Goal: Task Accomplishment & Management: Use online tool/utility

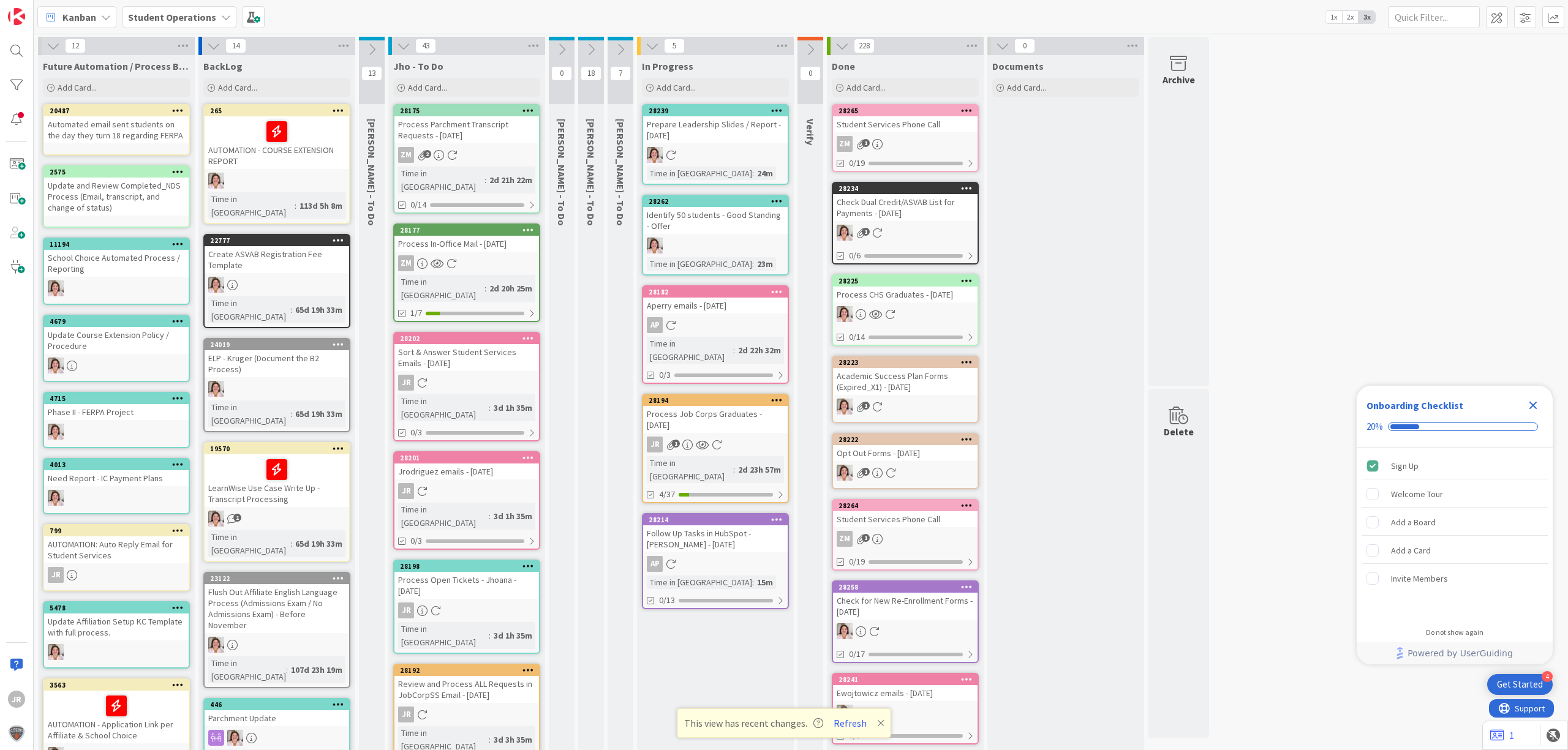
click at [689, 406] on div "Process Job Corps Graduates - [DATE]" at bounding box center [716, 419] width 145 height 27
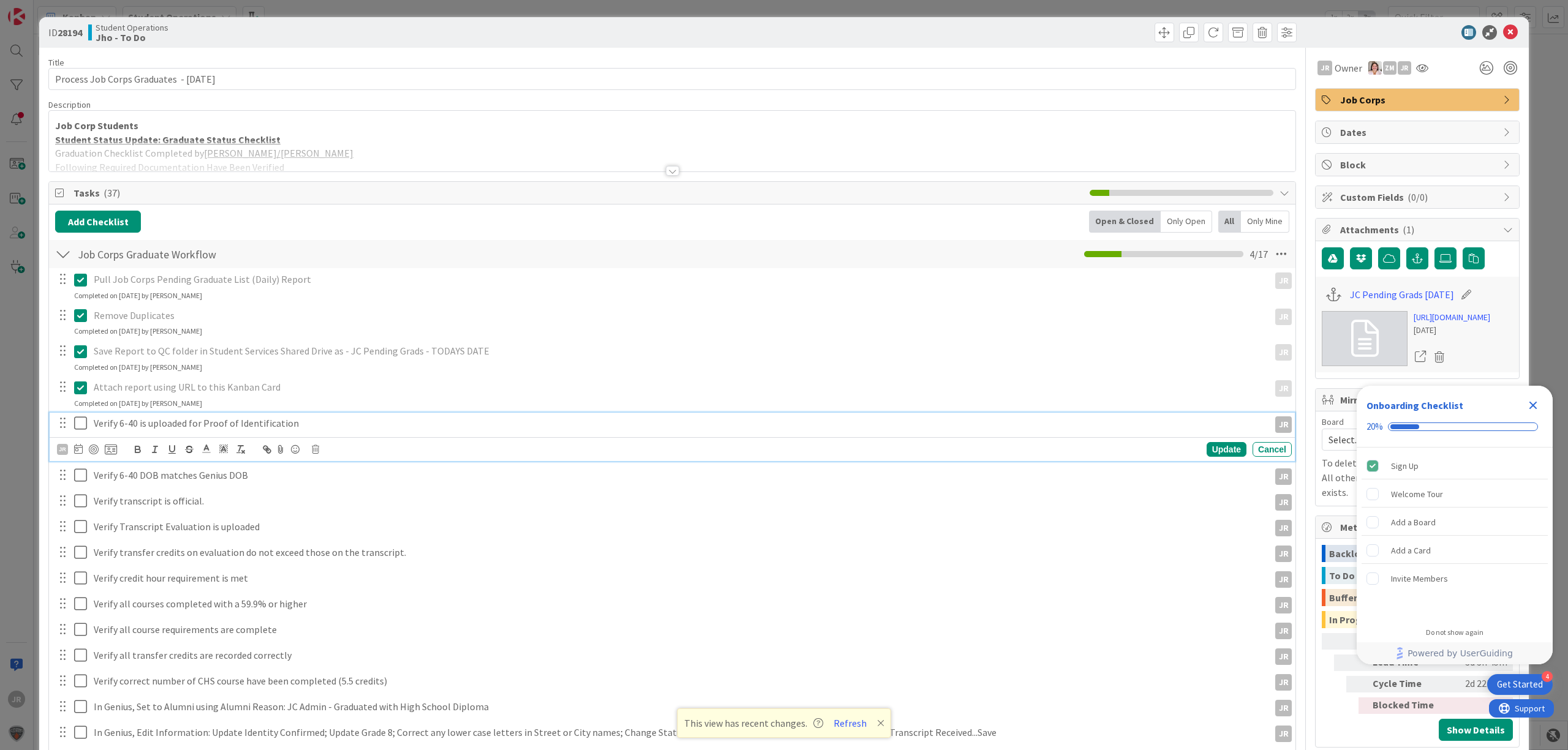
click at [83, 429] on icon at bounding box center [80, 423] width 13 height 15
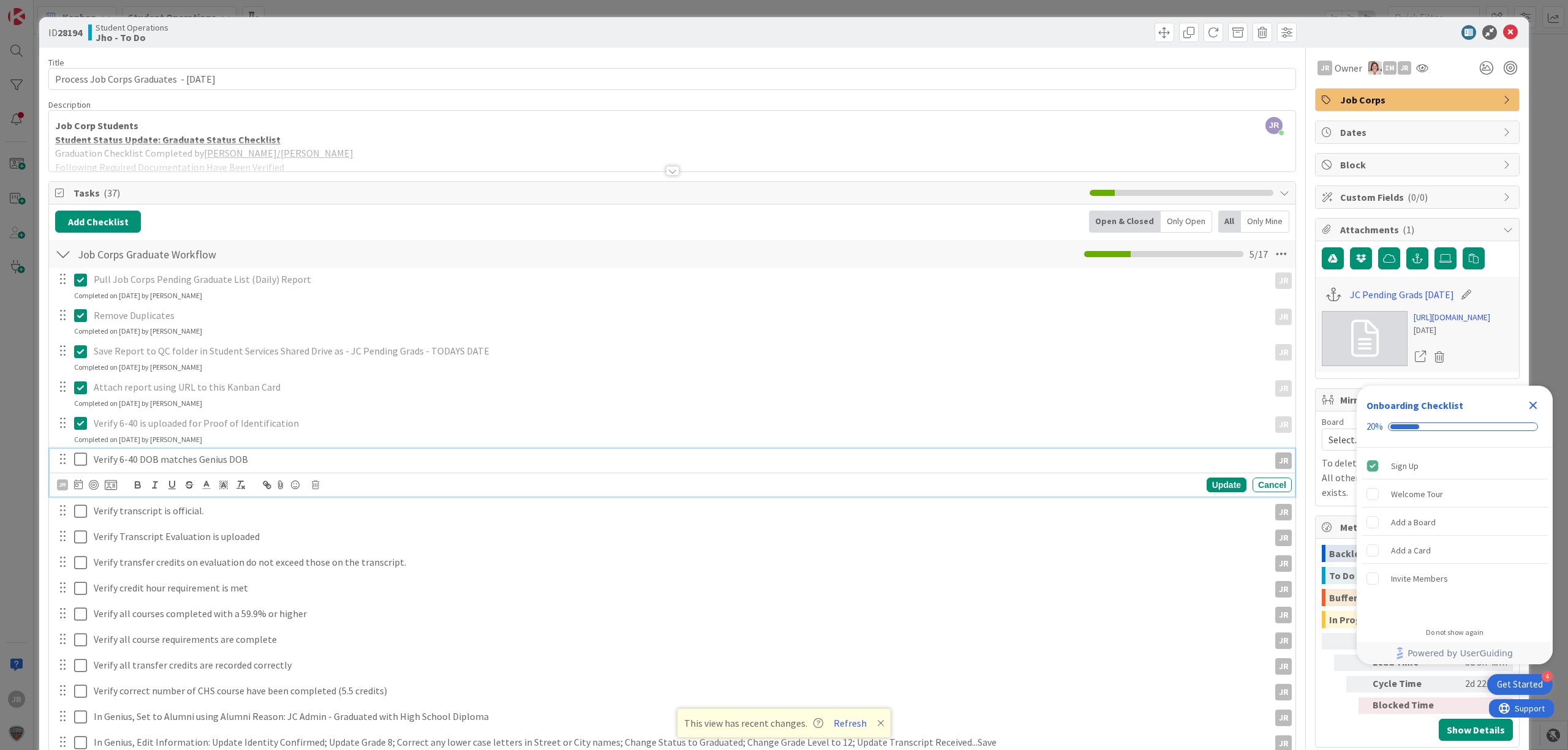
click at [75, 460] on icon at bounding box center [80, 459] width 13 height 15
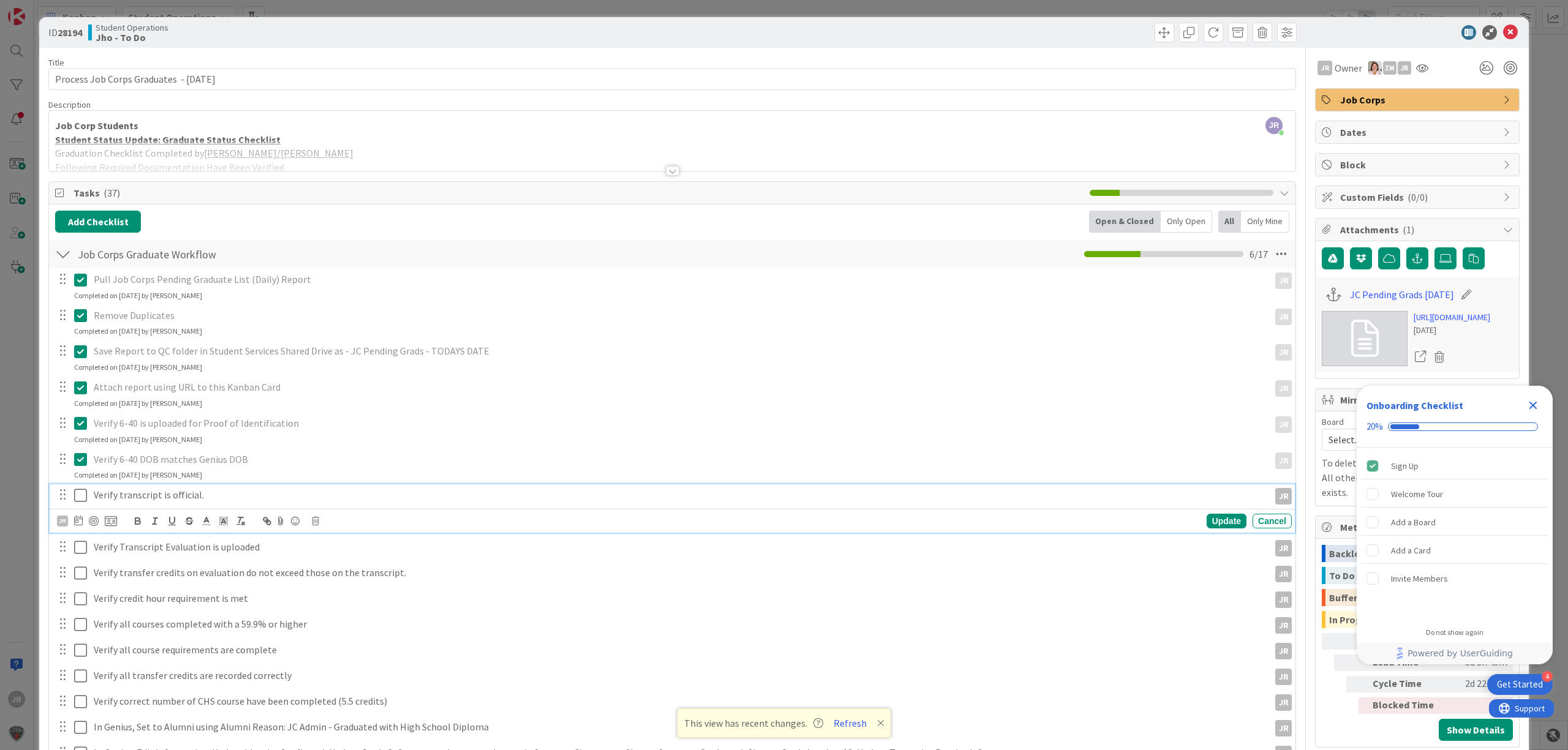
click at [82, 502] on icon at bounding box center [80, 495] width 13 height 15
click at [79, 531] on icon at bounding box center [80, 531] width 13 height 15
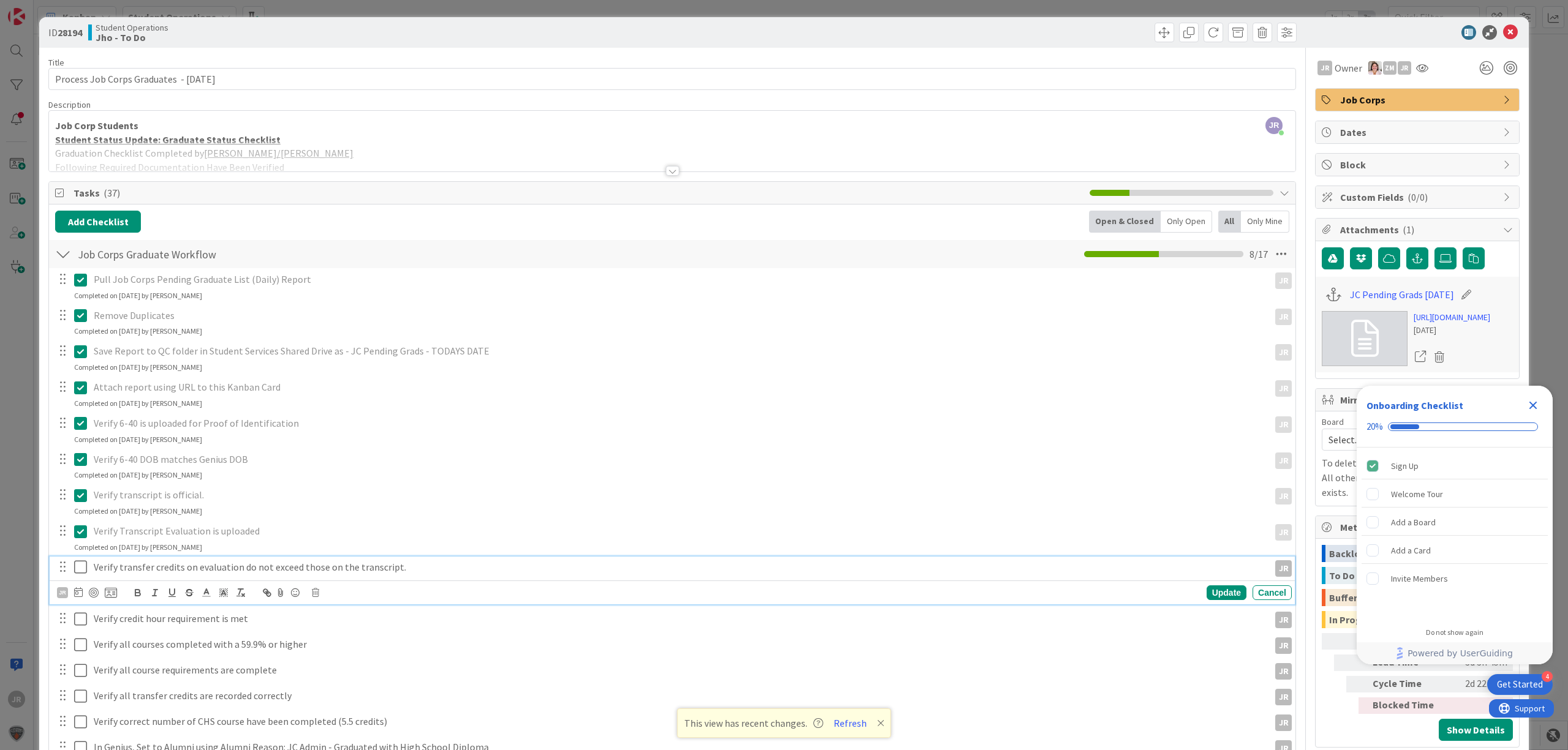
click at [76, 559] on button at bounding box center [81, 567] width 15 height 19
drag, startPoint x: 79, startPoint y: 598, endPoint x: 79, endPoint y: 611, distance: 13.0
click at [79, 600] on icon at bounding box center [80, 602] width 13 height 15
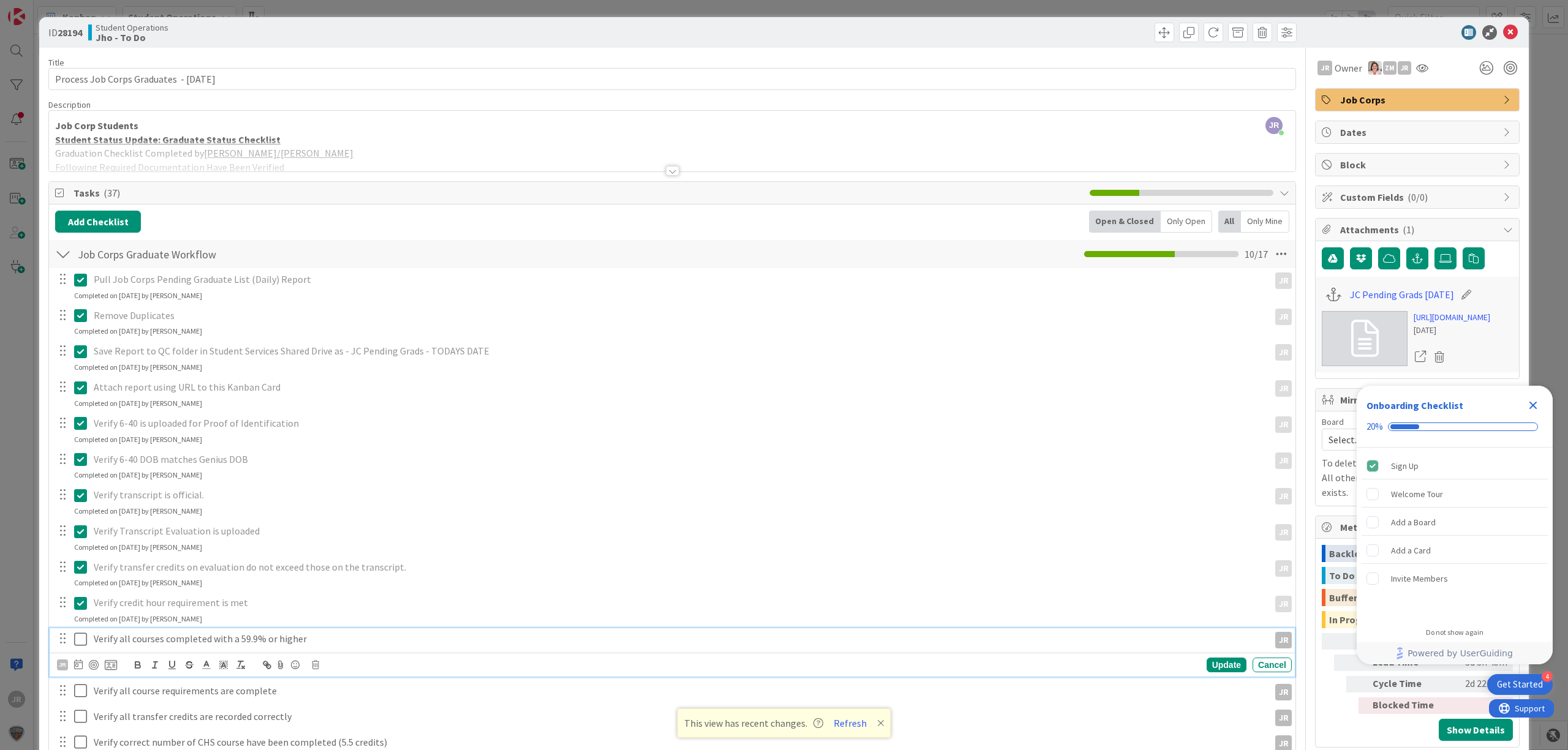
drag, startPoint x: 79, startPoint y: 645, endPoint x: 82, endPoint y: 684, distance: 39.1
click at [79, 646] on icon at bounding box center [80, 638] width 13 height 15
click at [82, 684] on button at bounding box center [81, 675] width 15 height 19
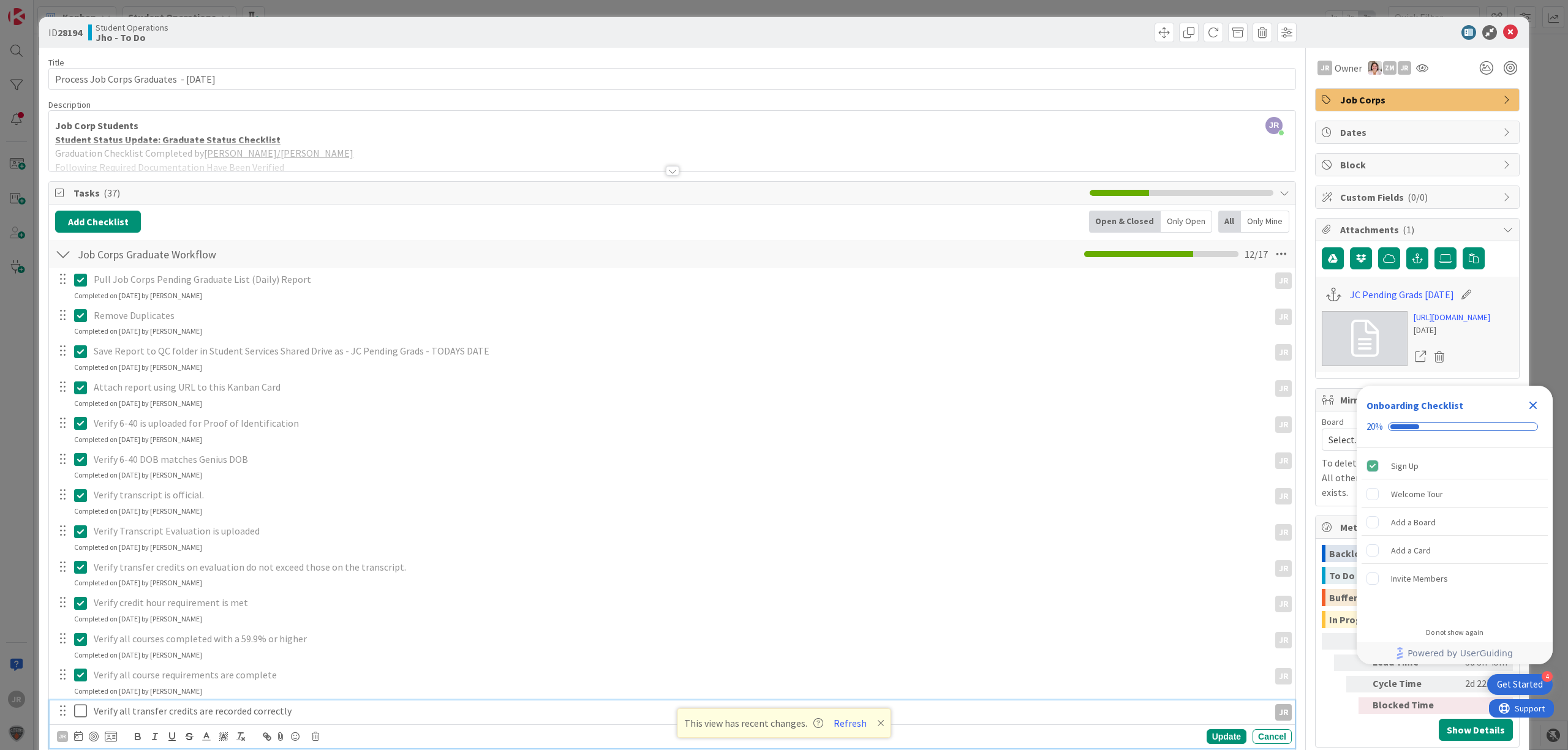
click at [84, 710] on icon at bounding box center [80, 710] width 13 height 15
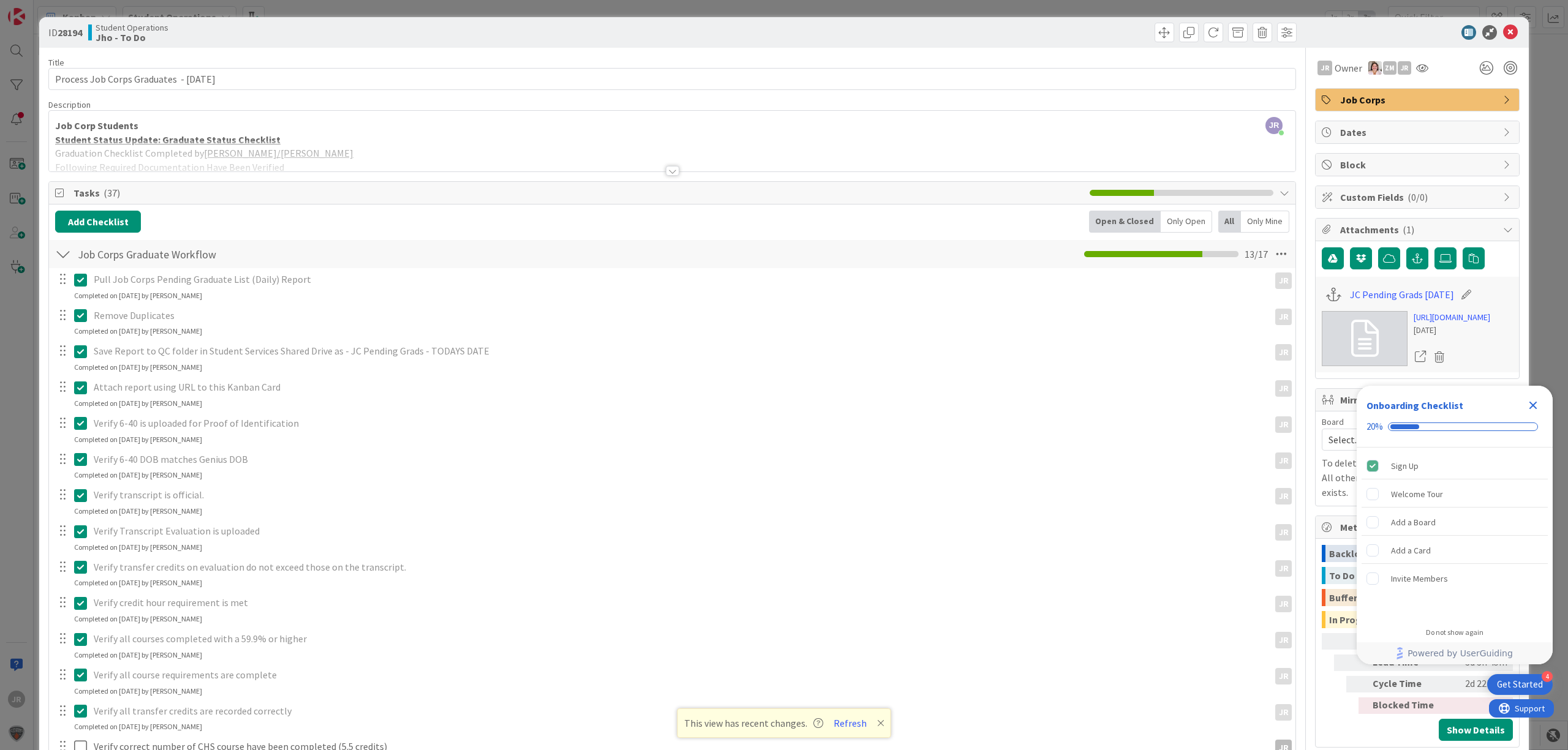
scroll to position [326, 0]
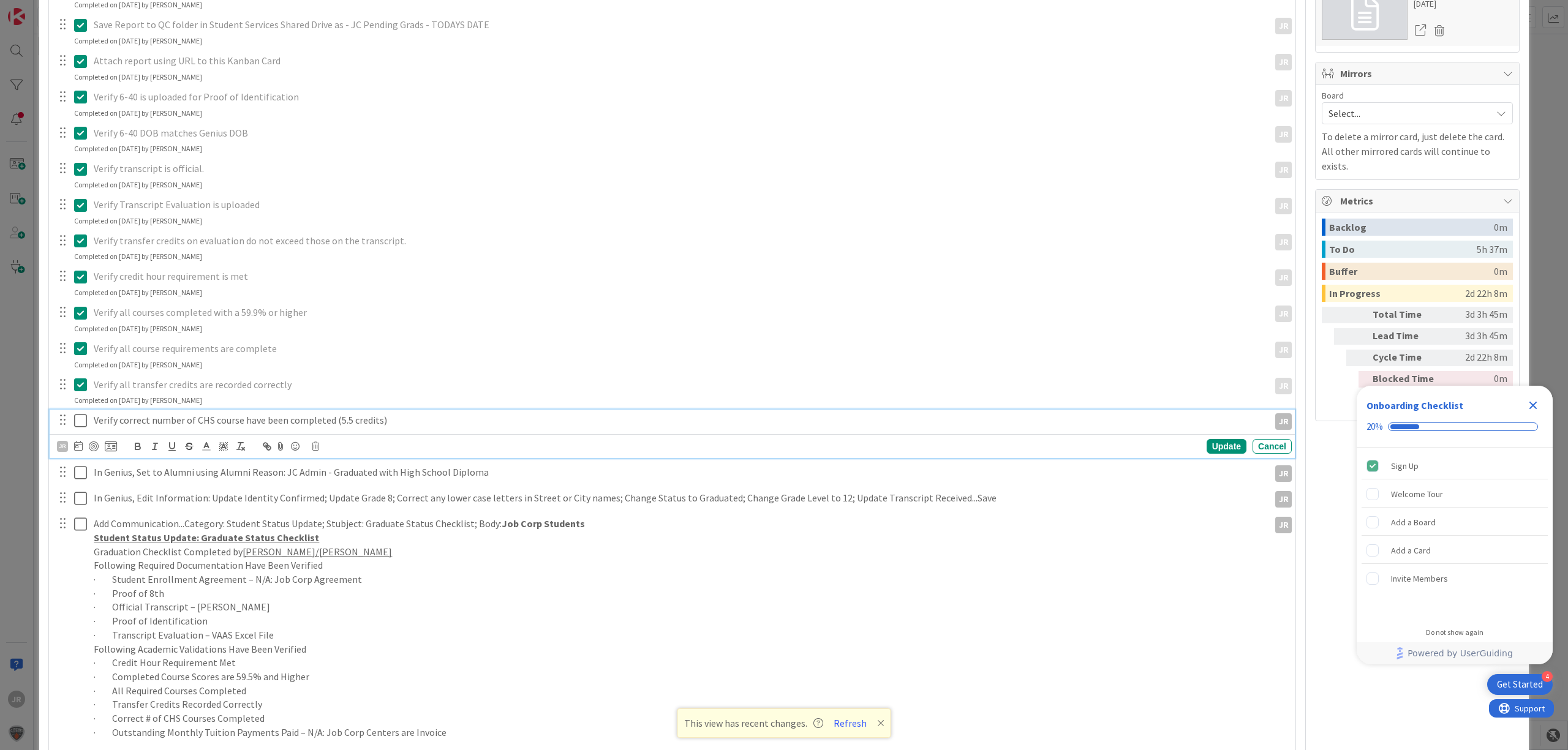
click at [85, 420] on icon at bounding box center [80, 420] width 13 height 15
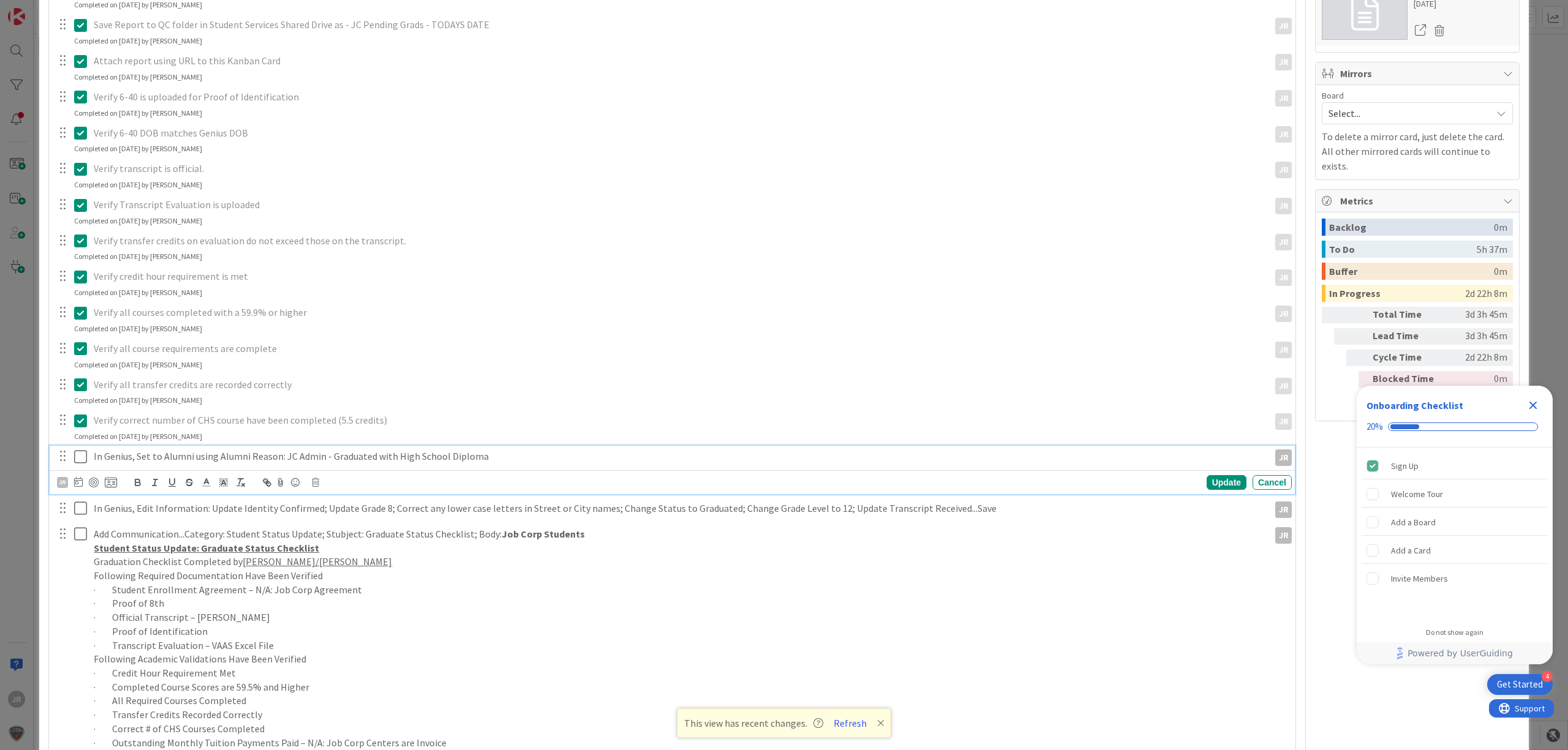
click at [79, 460] on icon at bounding box center [80, 456] width 13 height 15
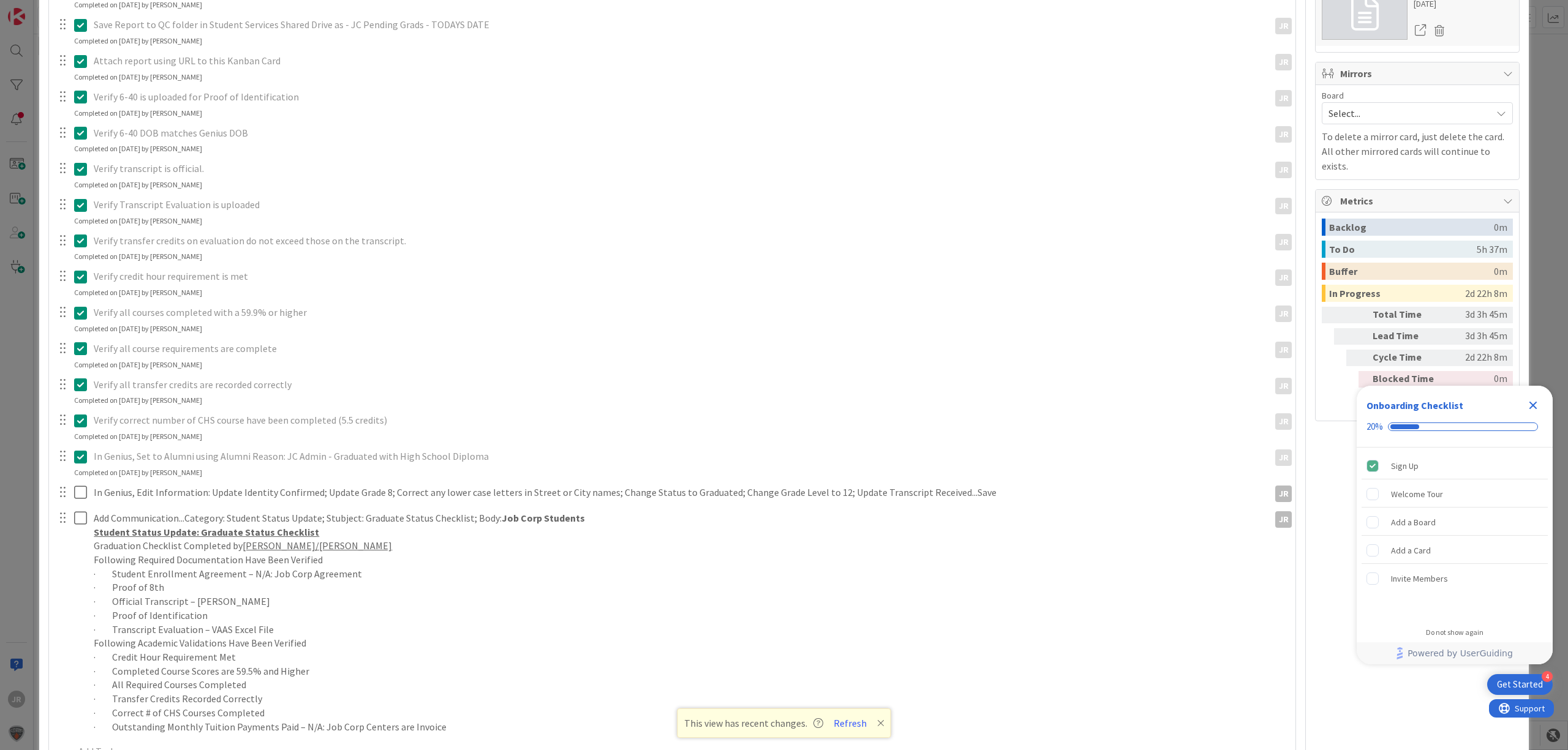
click at [82, 504] on div "In Genius, Edit Information: Update Identity Confirmed; Update Grade 8; Correct…" at bounding box center [672, 493] width 1245 height 22
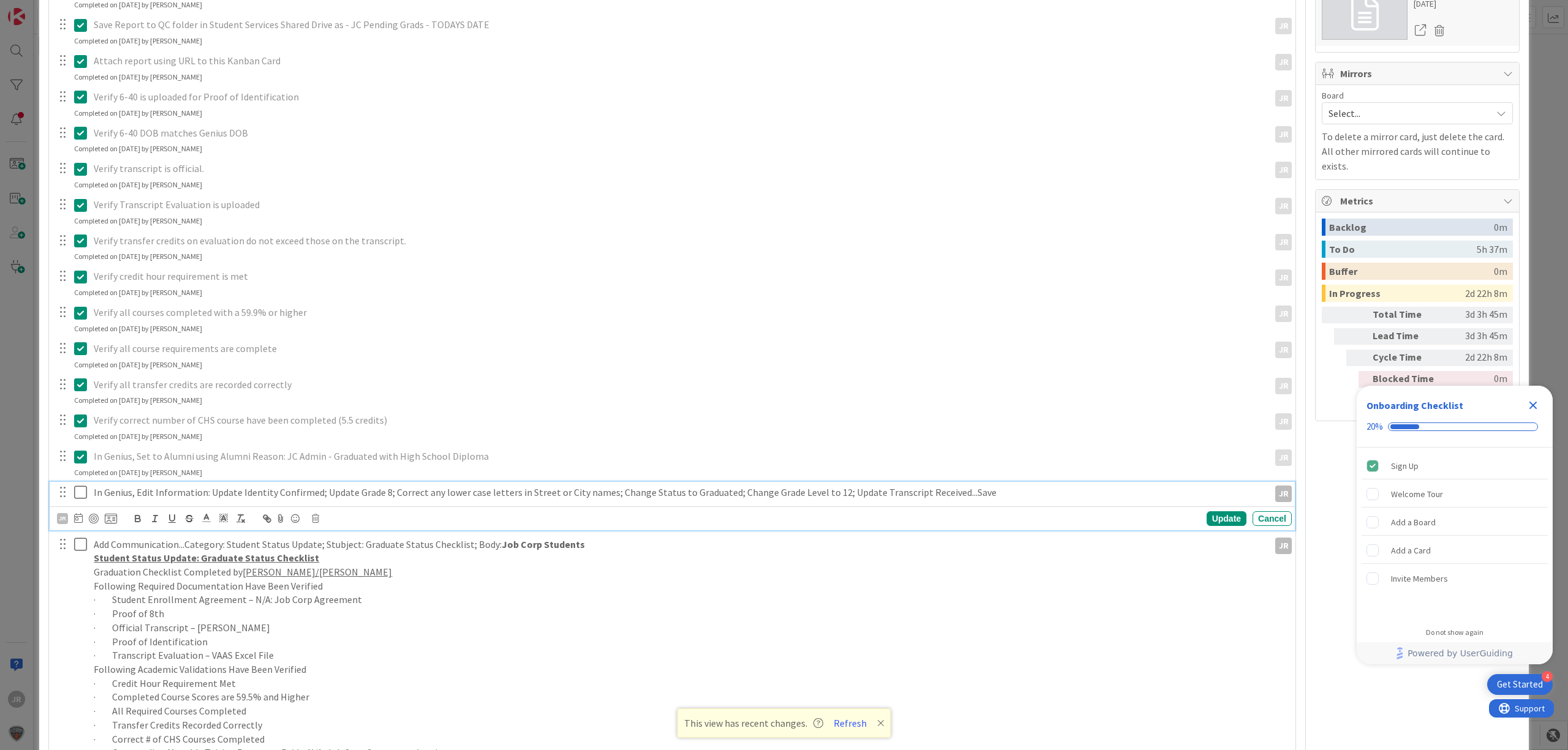
click at [82, 494] on icon at bounding box center [80, 492] width 13 height 15
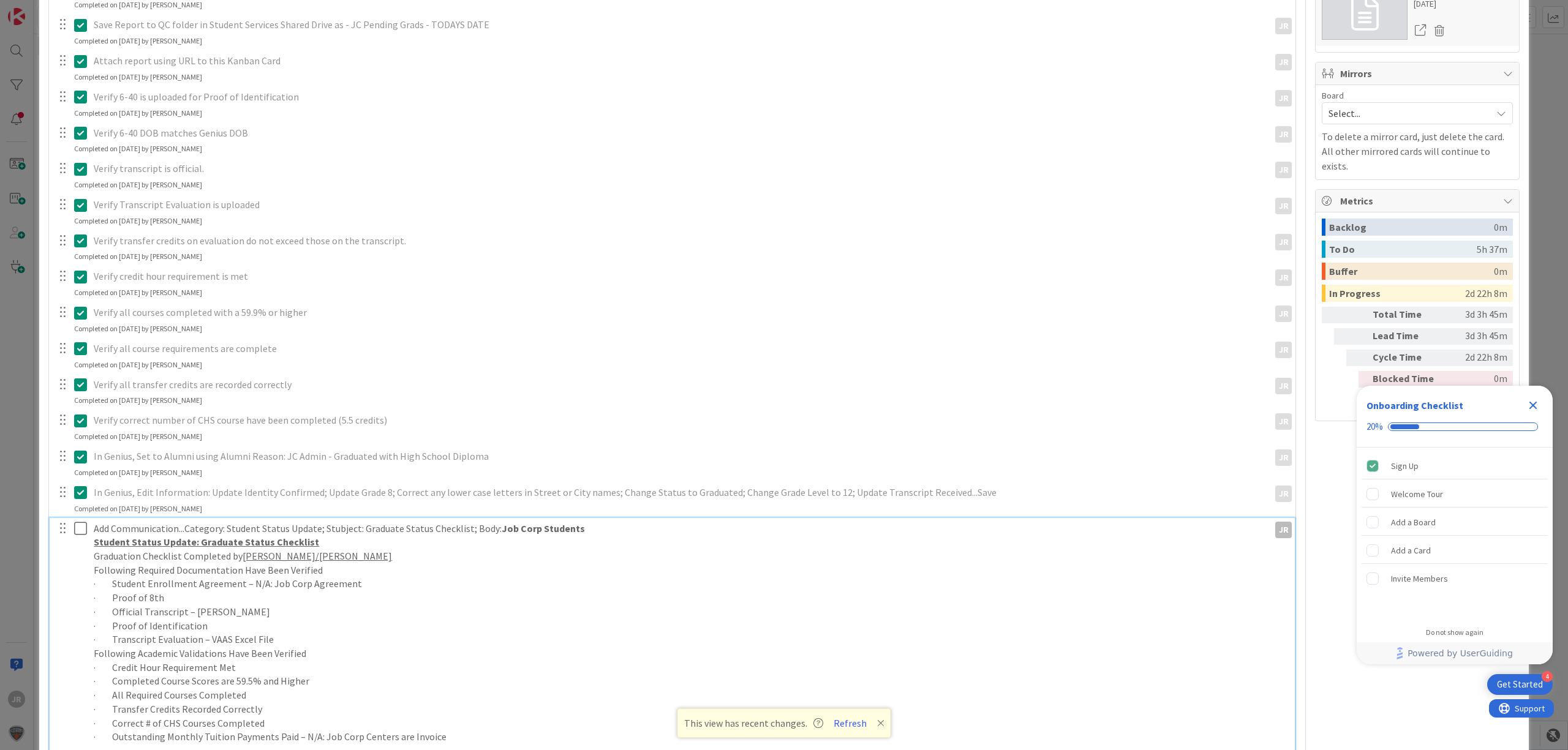
click at [79, 531] on icon at bounding box center [80, 527] width 13 height 15
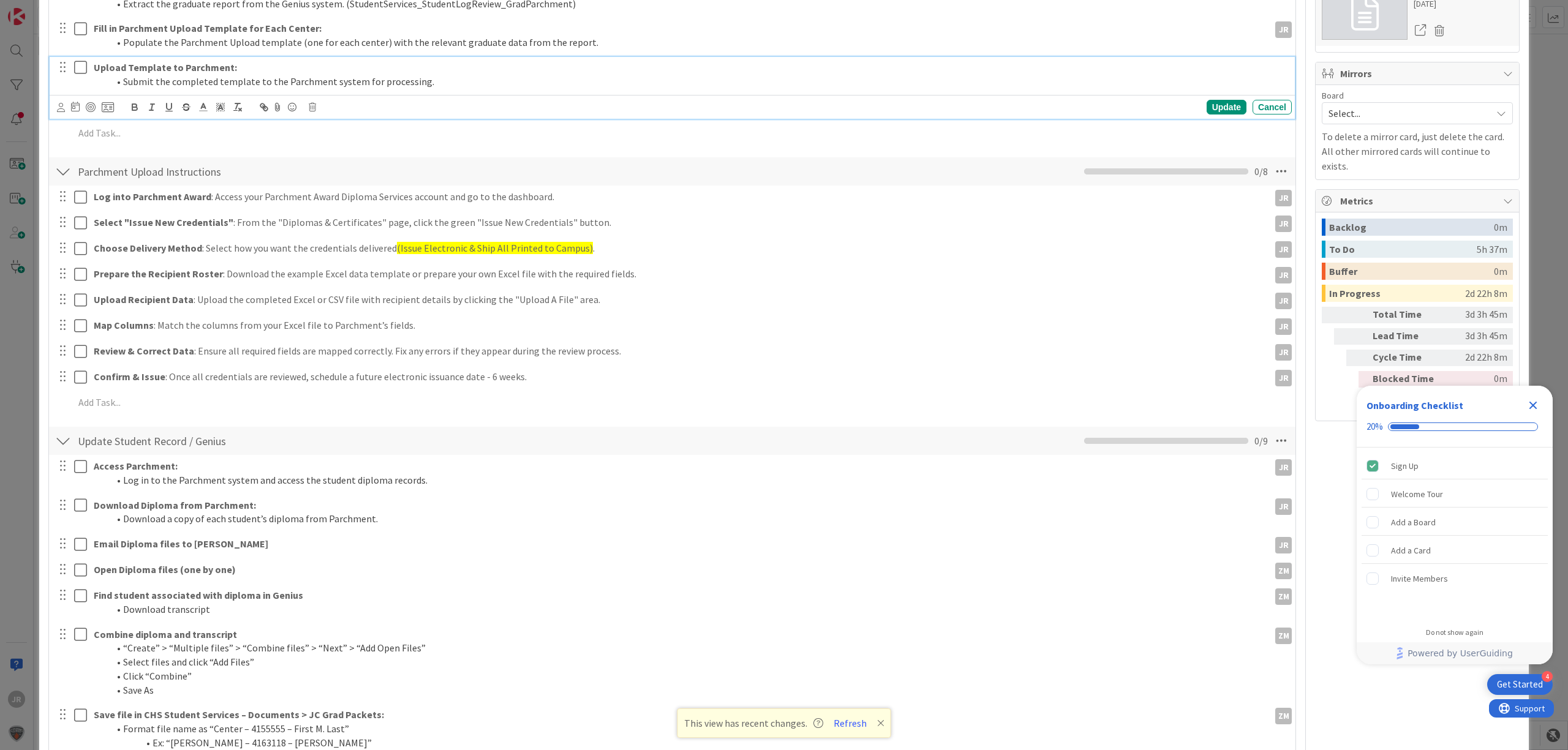
click at [79, 69] on icon at bounding box center [80, 67] width 13 height 15
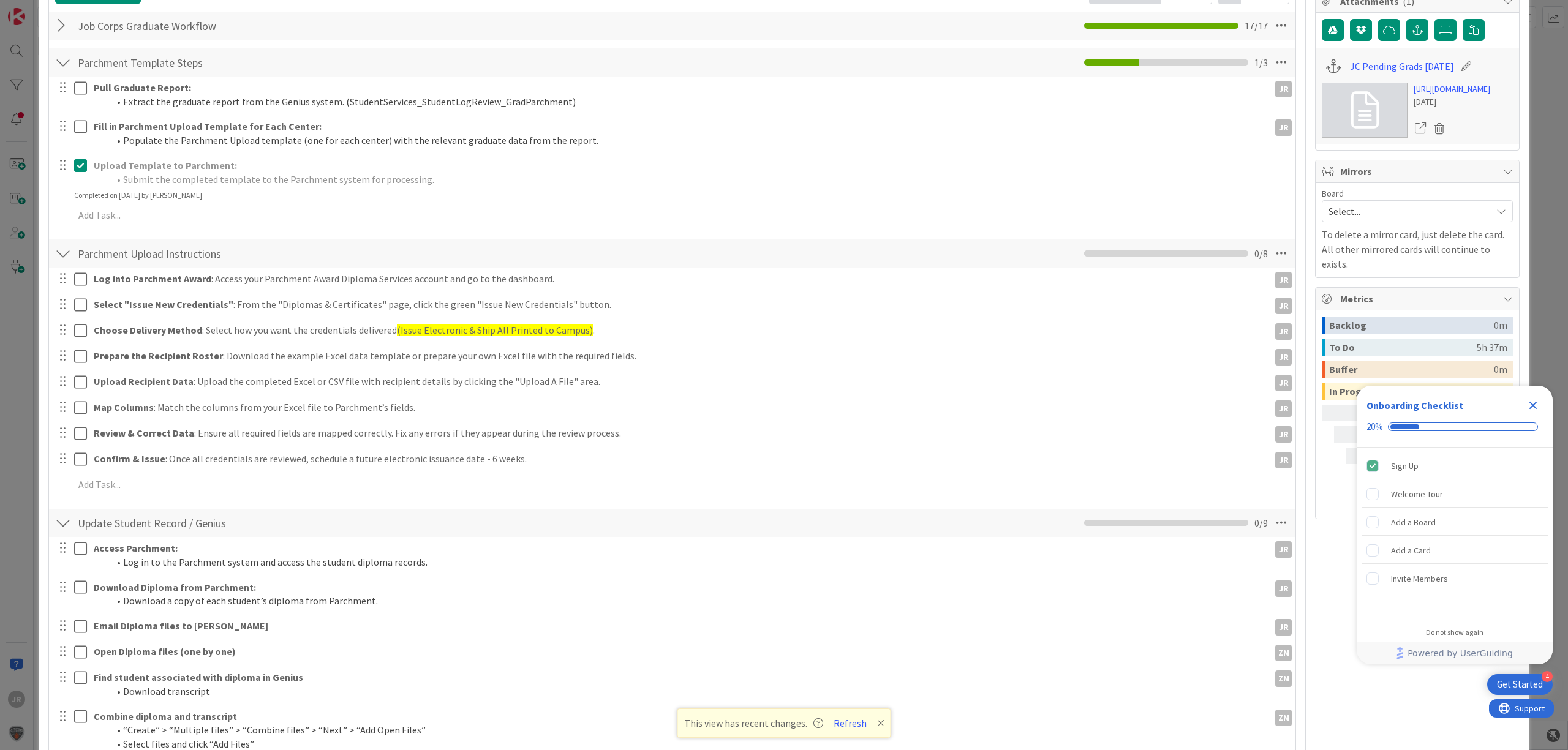
scroll to position [162, 0]
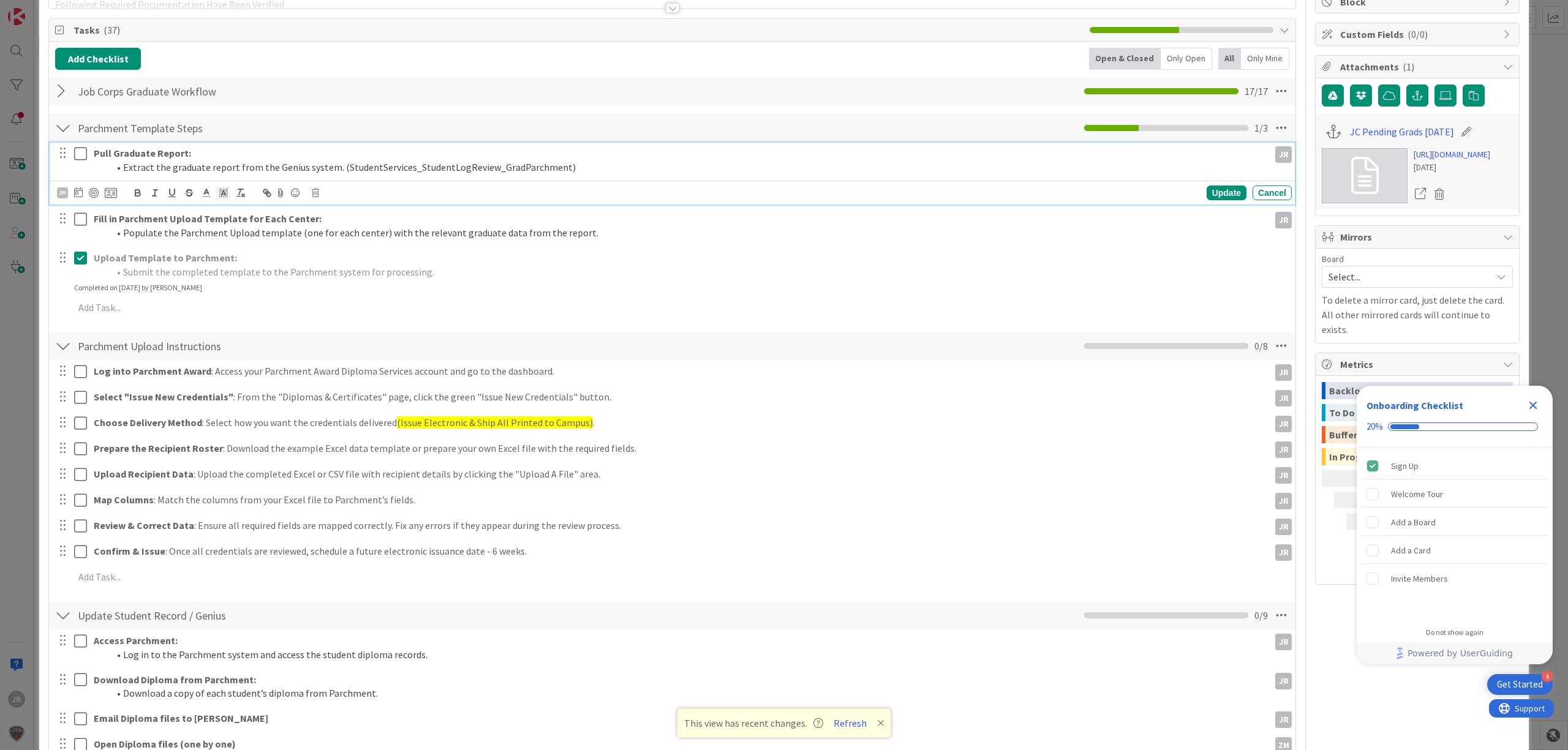
click at [77, 152] on icon at bounding box center [80, 153] width 13 height 15
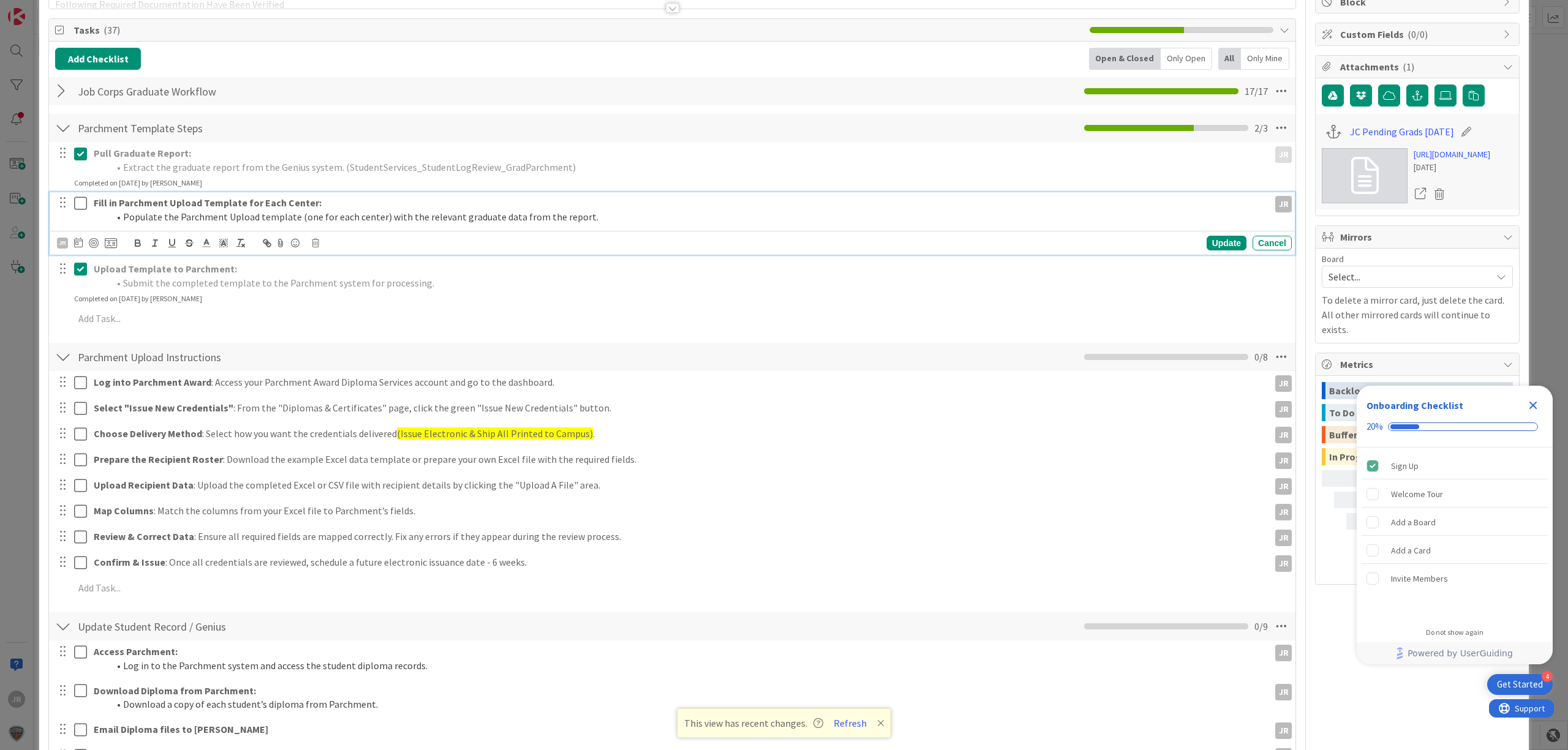
click at [82, 196] on icon at bounding box center [80, 203] width 13 height 15
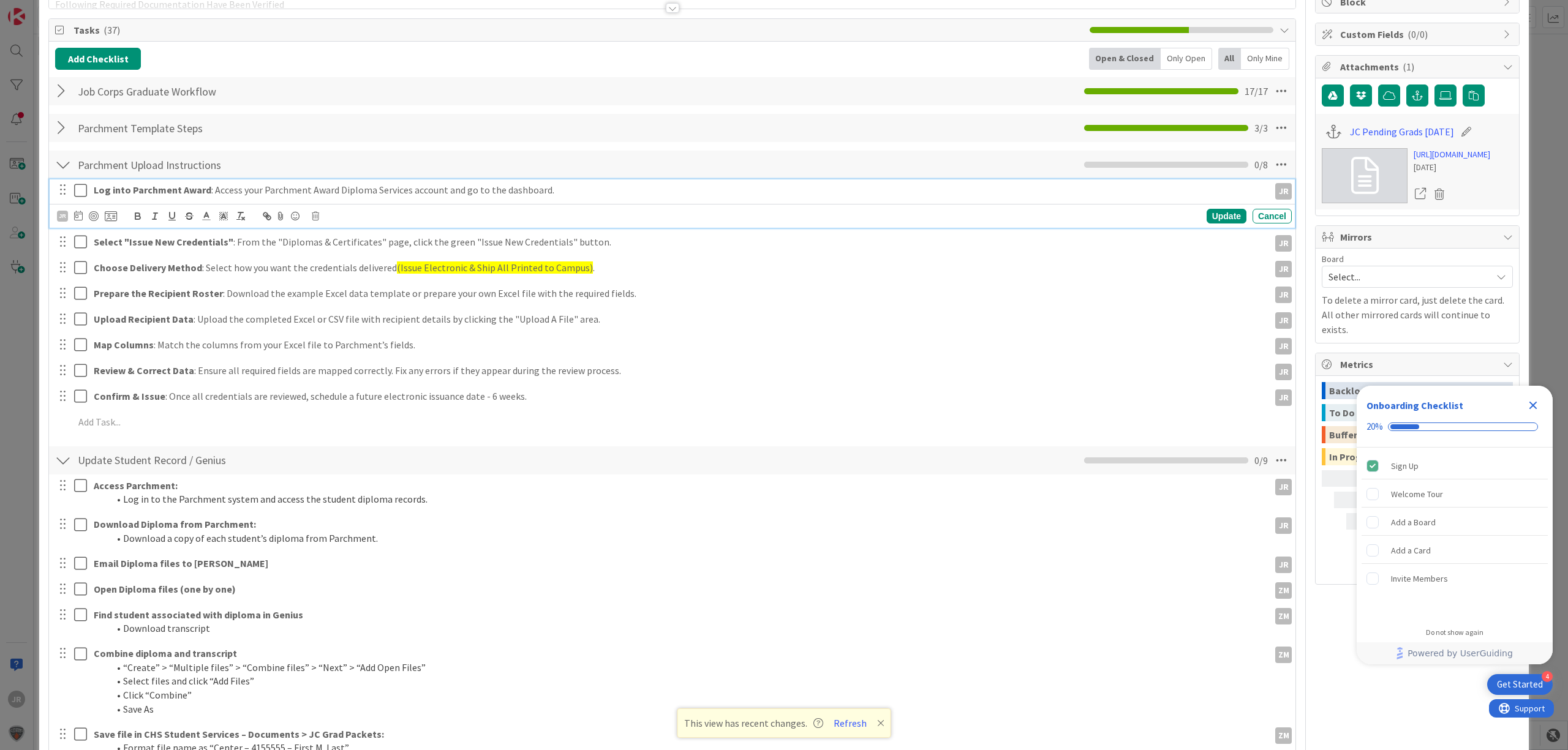
click at [79, 193] on icon at bounding box center [80, 190] width 13 height 15
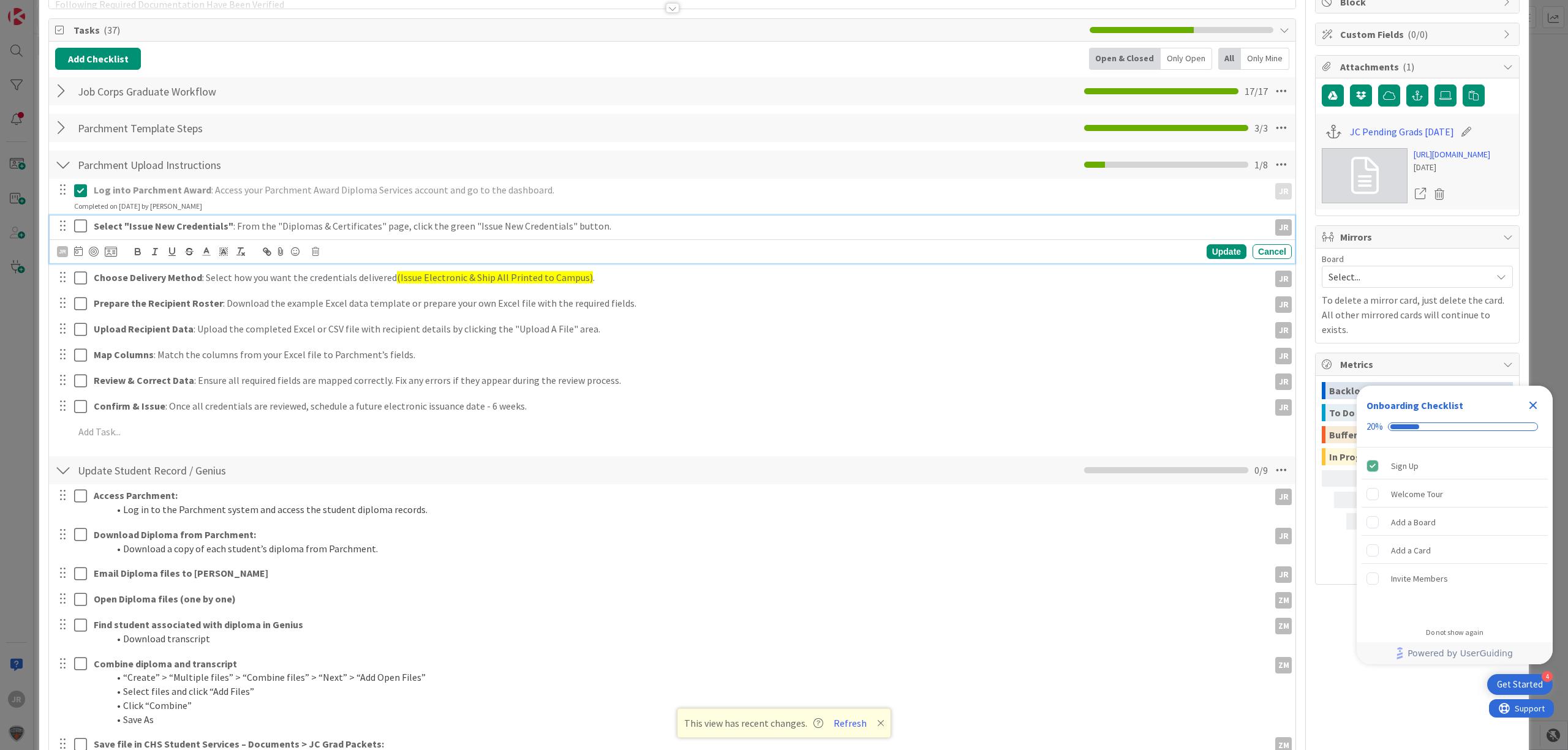
click at [79, 230] on icon at bounding box center [80, 226] width 13 height 15
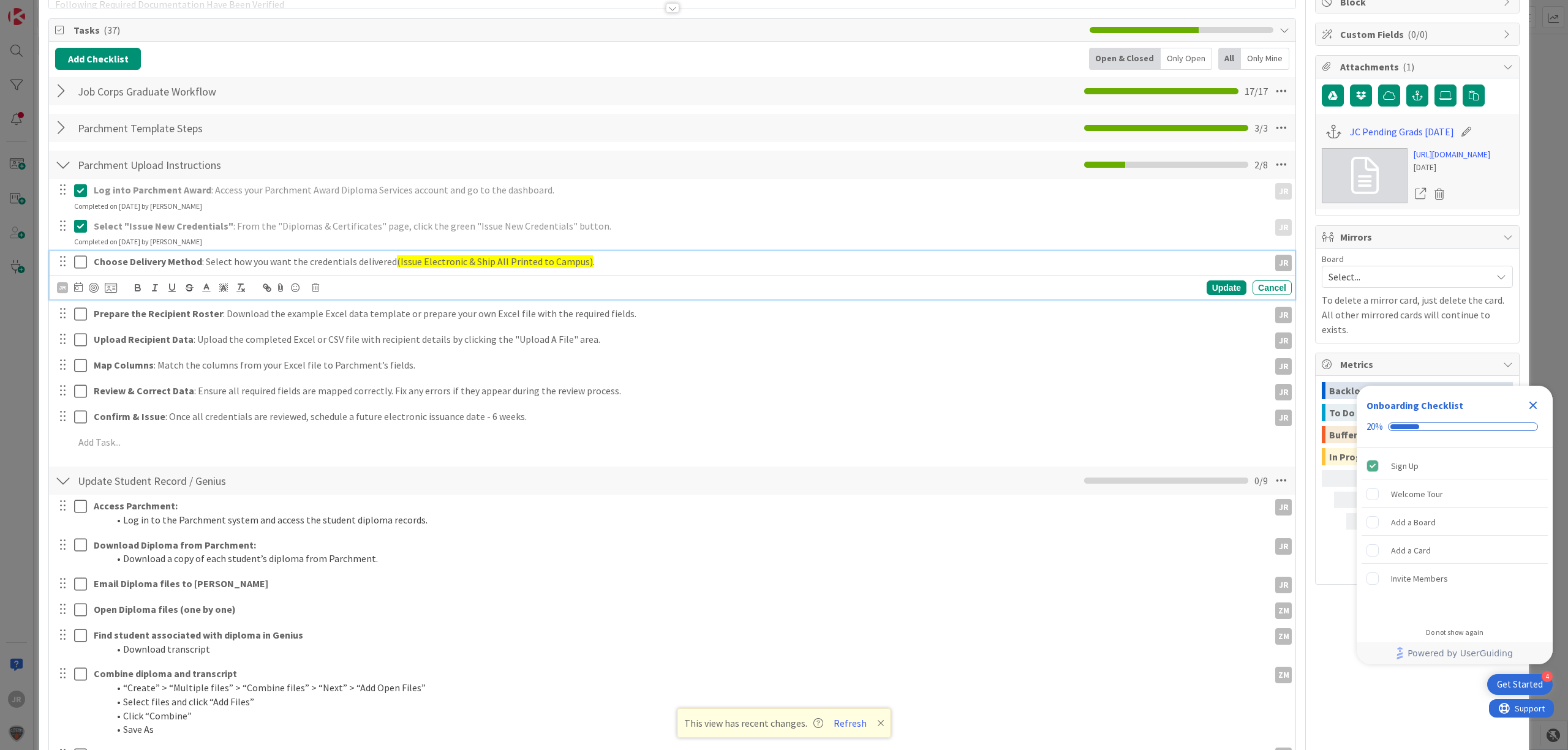
click at [79, 261] on icon at bounding box center [80, 262] width 13 height 15
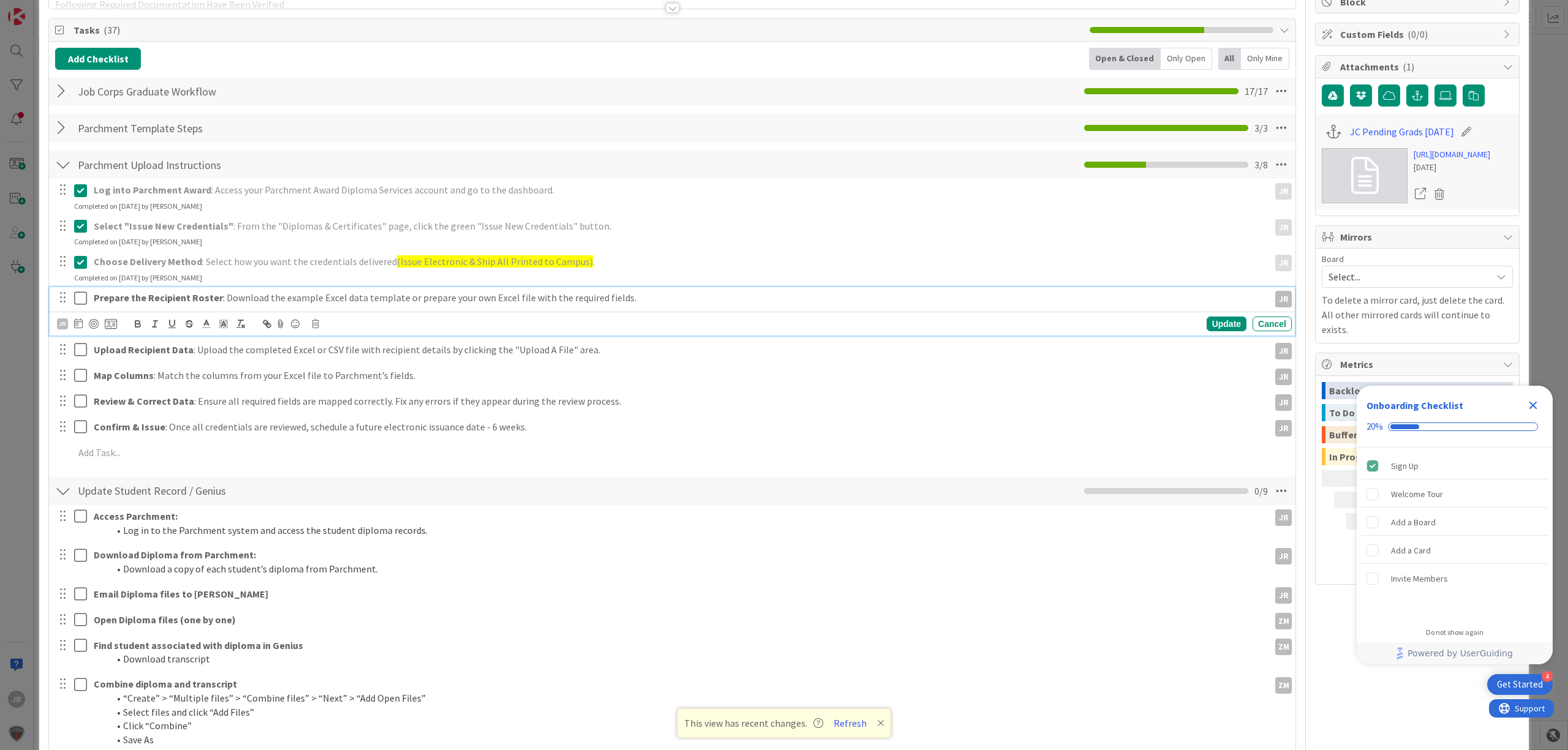
click at [77, 297] on icon at bounding box center [80, 298] width 13 height 15
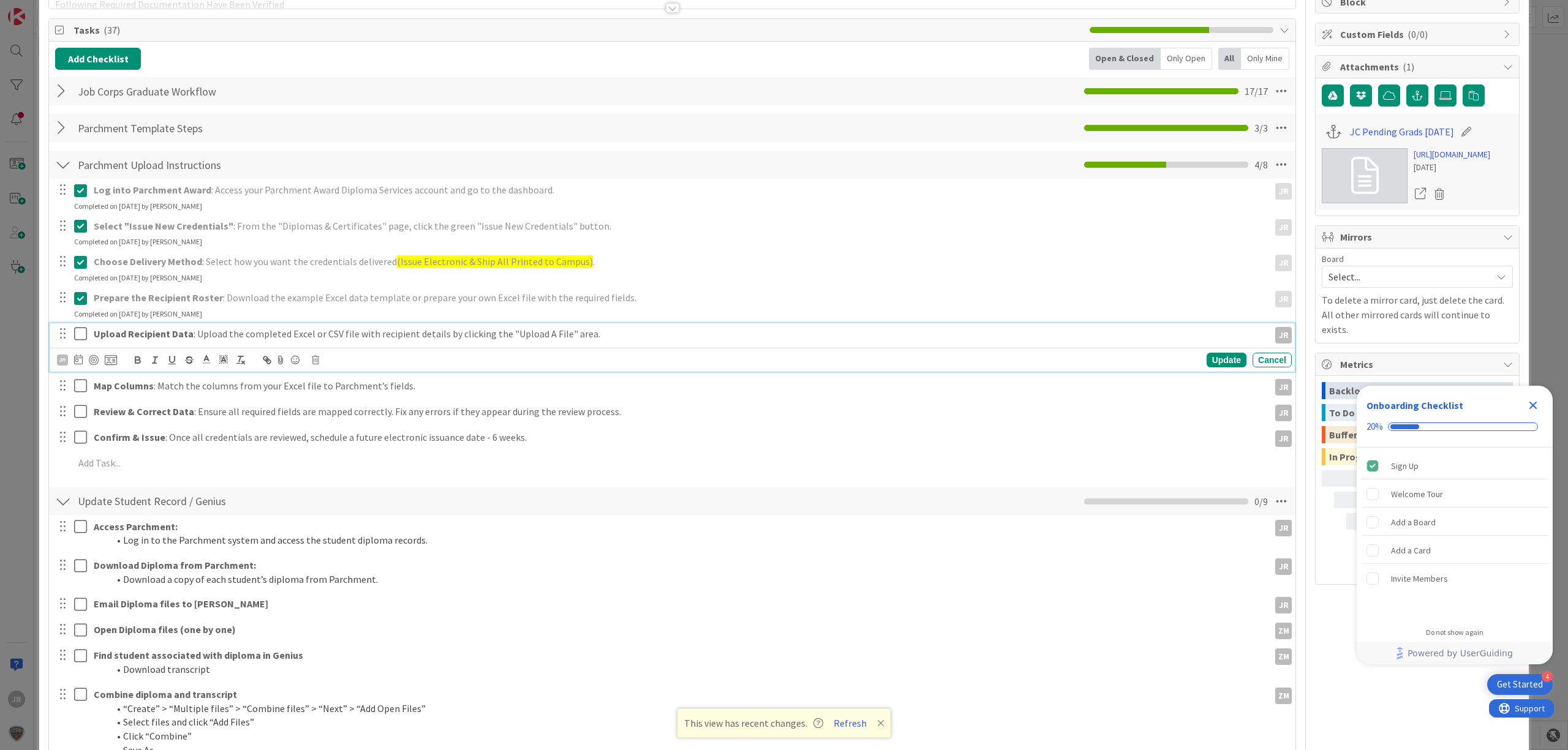
click at [77, 334] on icon at bounding box center [80, 333] width 13 height 15
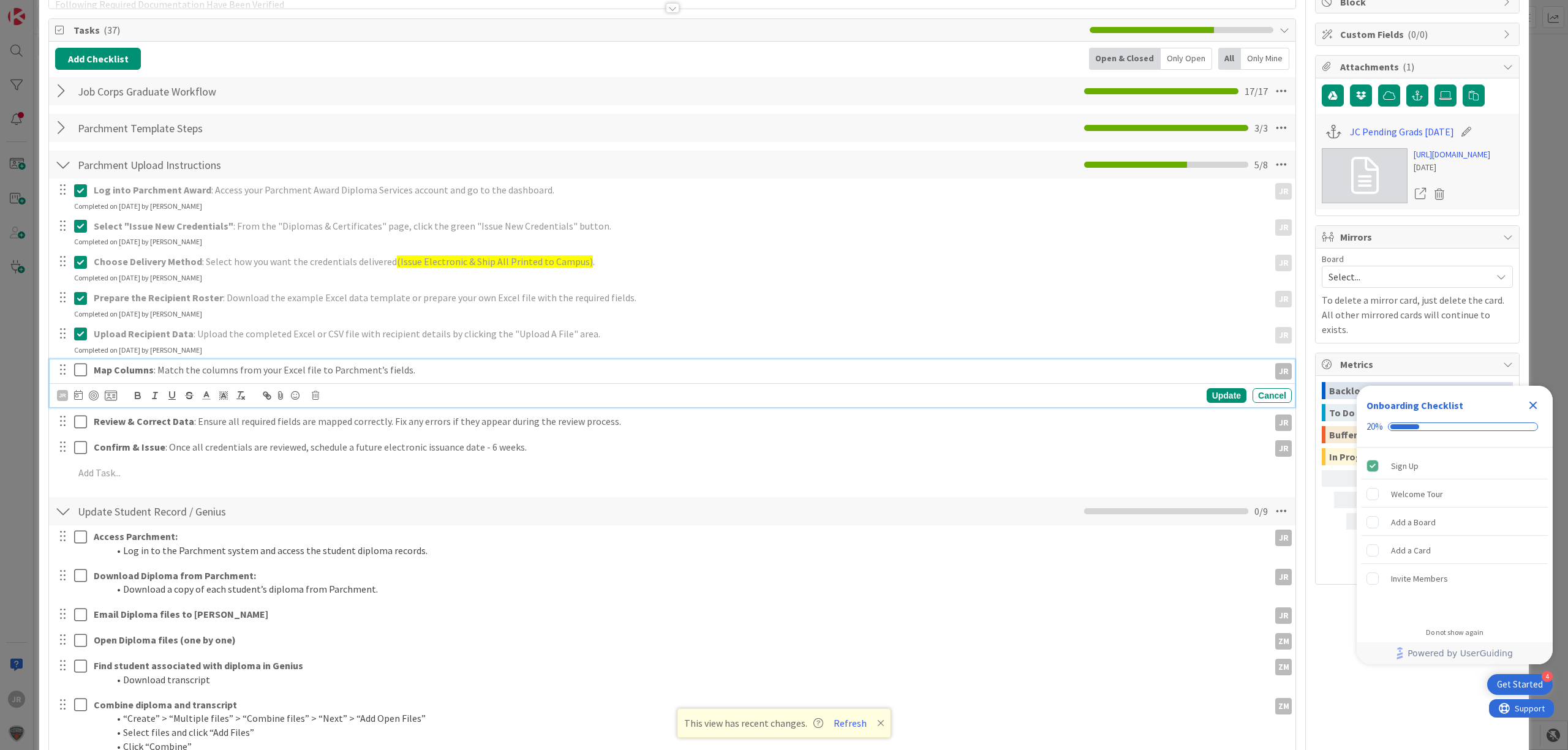
click at [79, 369] on icon at bounding box center [80, 370] width 13 height 15
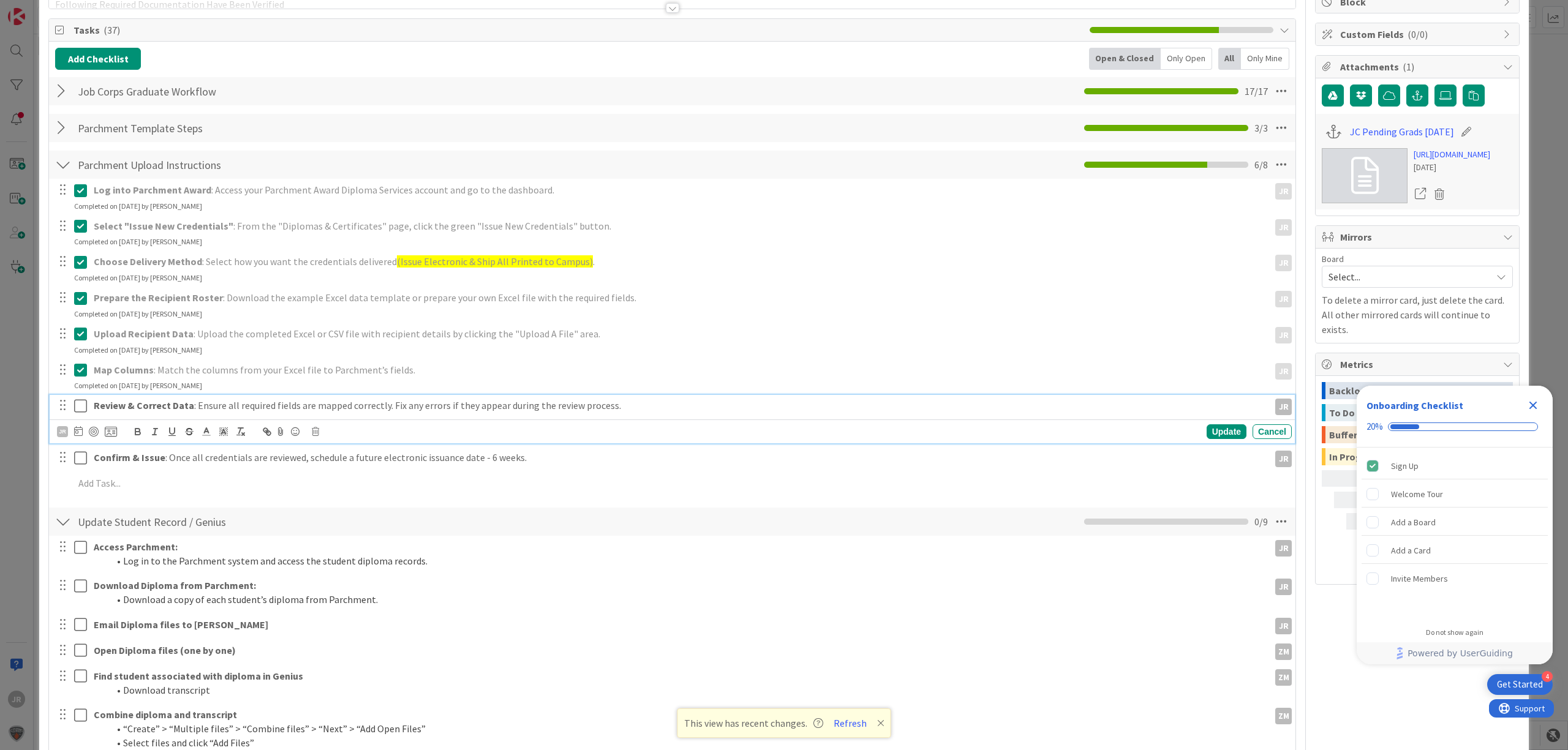
click at [81, 402] on button at bounding box center [81, 405] width 15 height 19
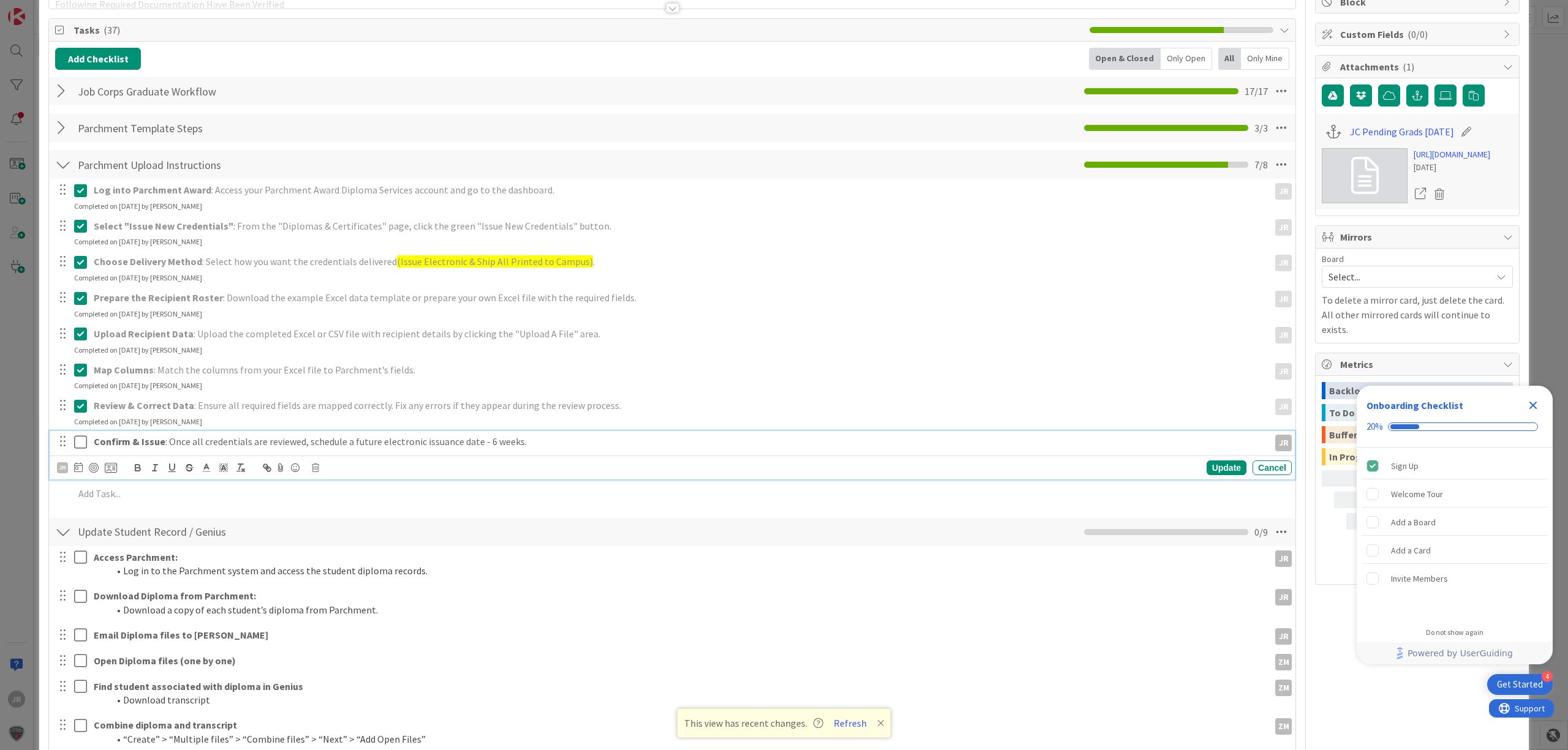
click at [84, 440] on icon at bounding box center [80, 441] width 13 height 15
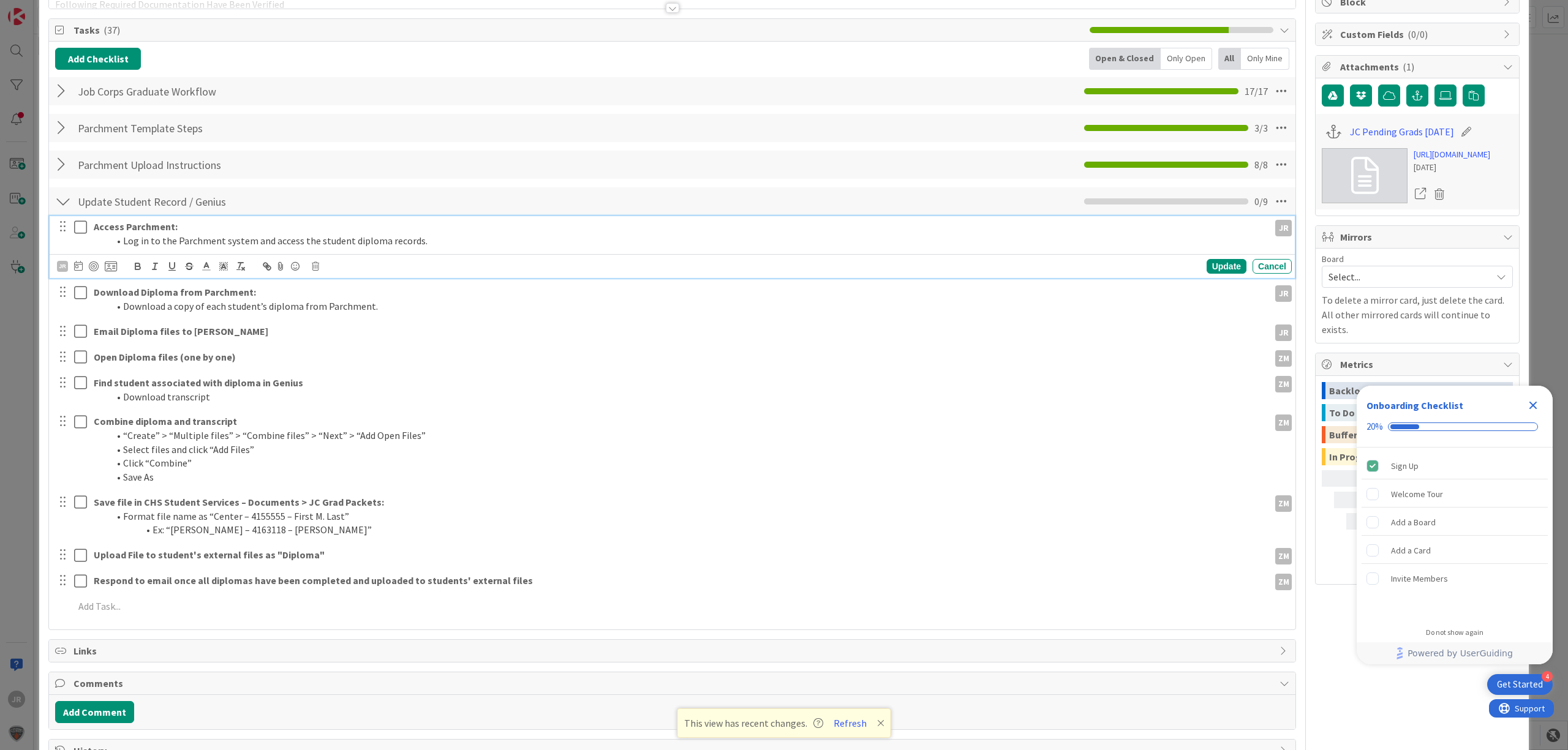
click at [82, 224] on icon at bounding box center [80, 226] width 13 height 15
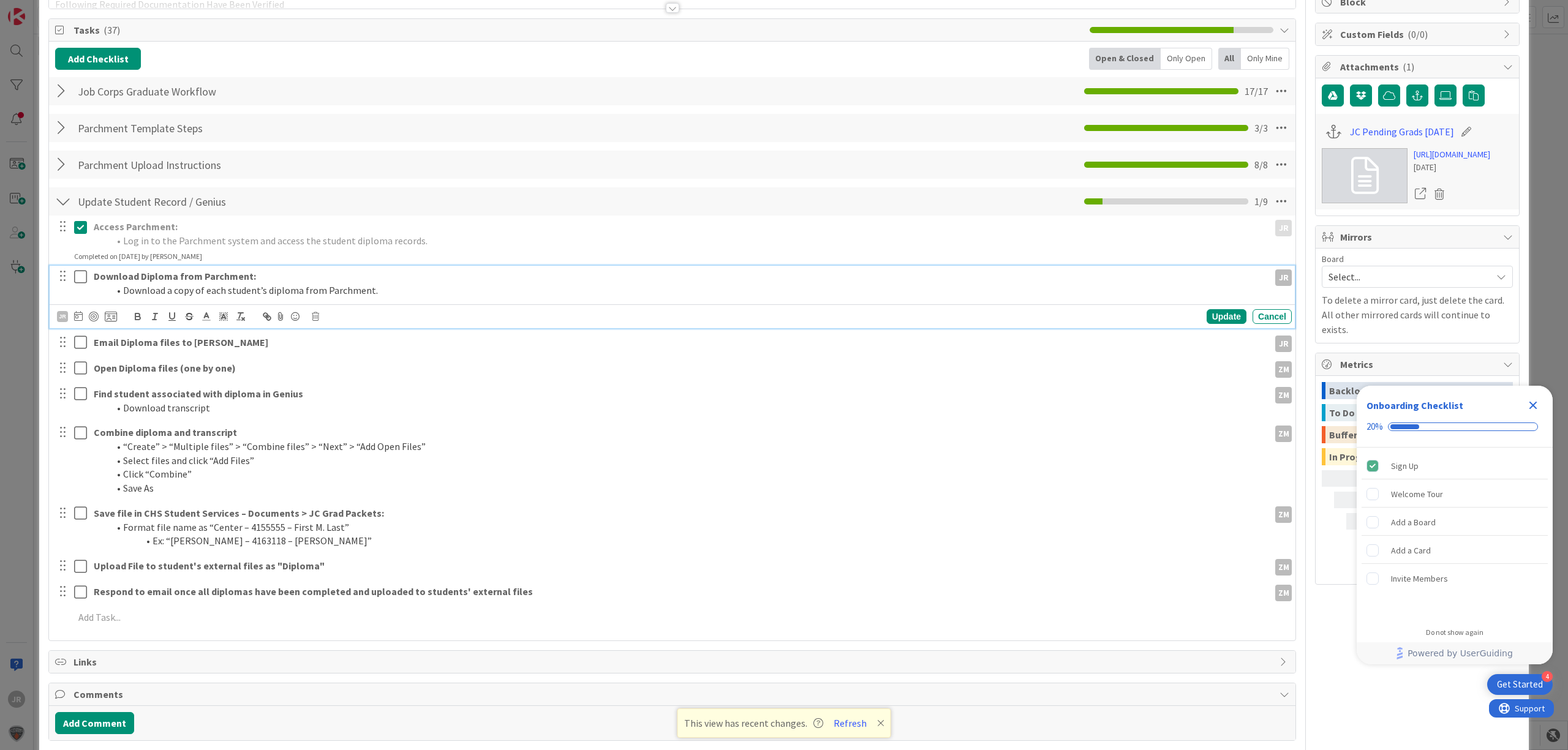
click at [79, 280] on icon at bounding box center [80, 276] width 13 height 15
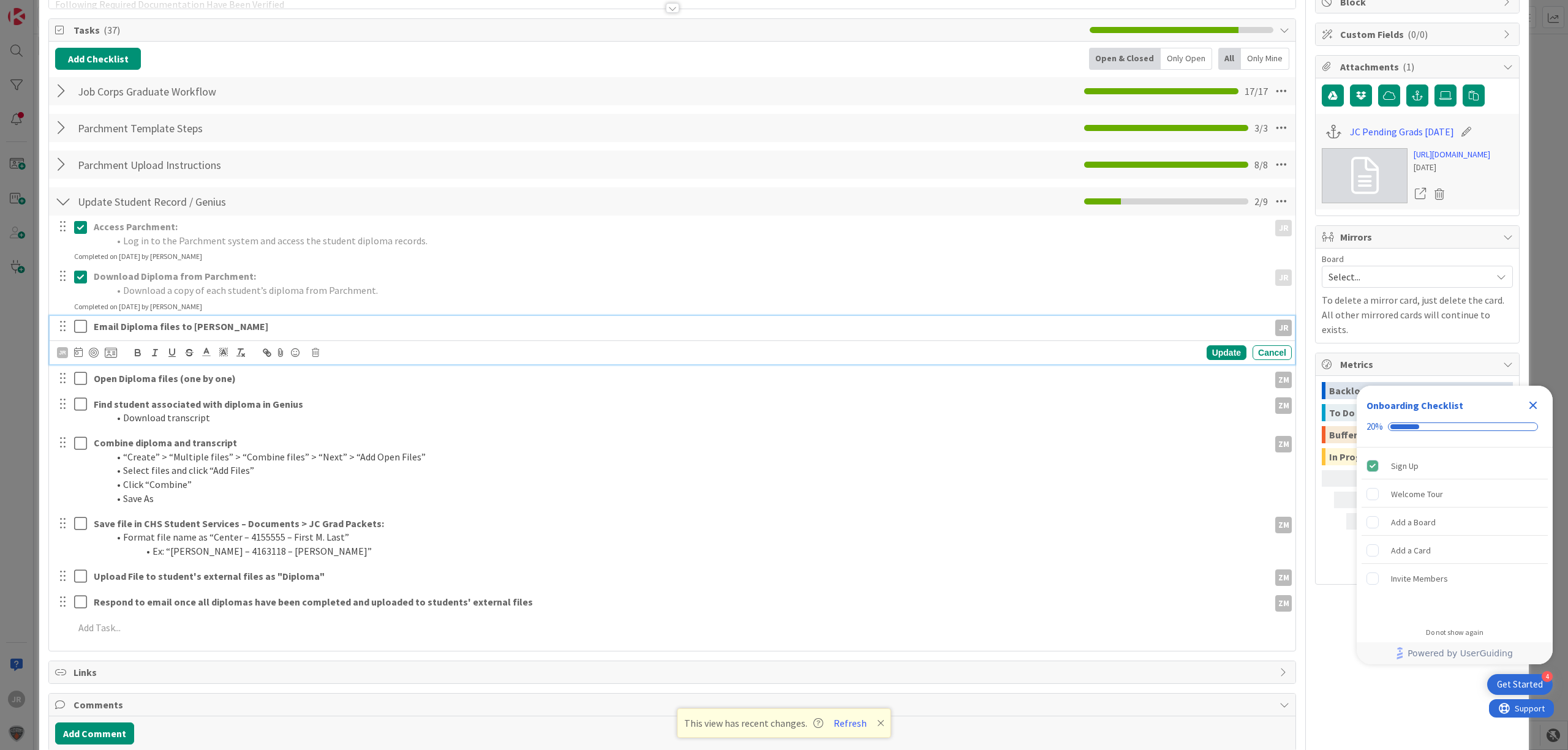
click at [79, 324] on icon at bounding box center [80, 326] width 13 height 15
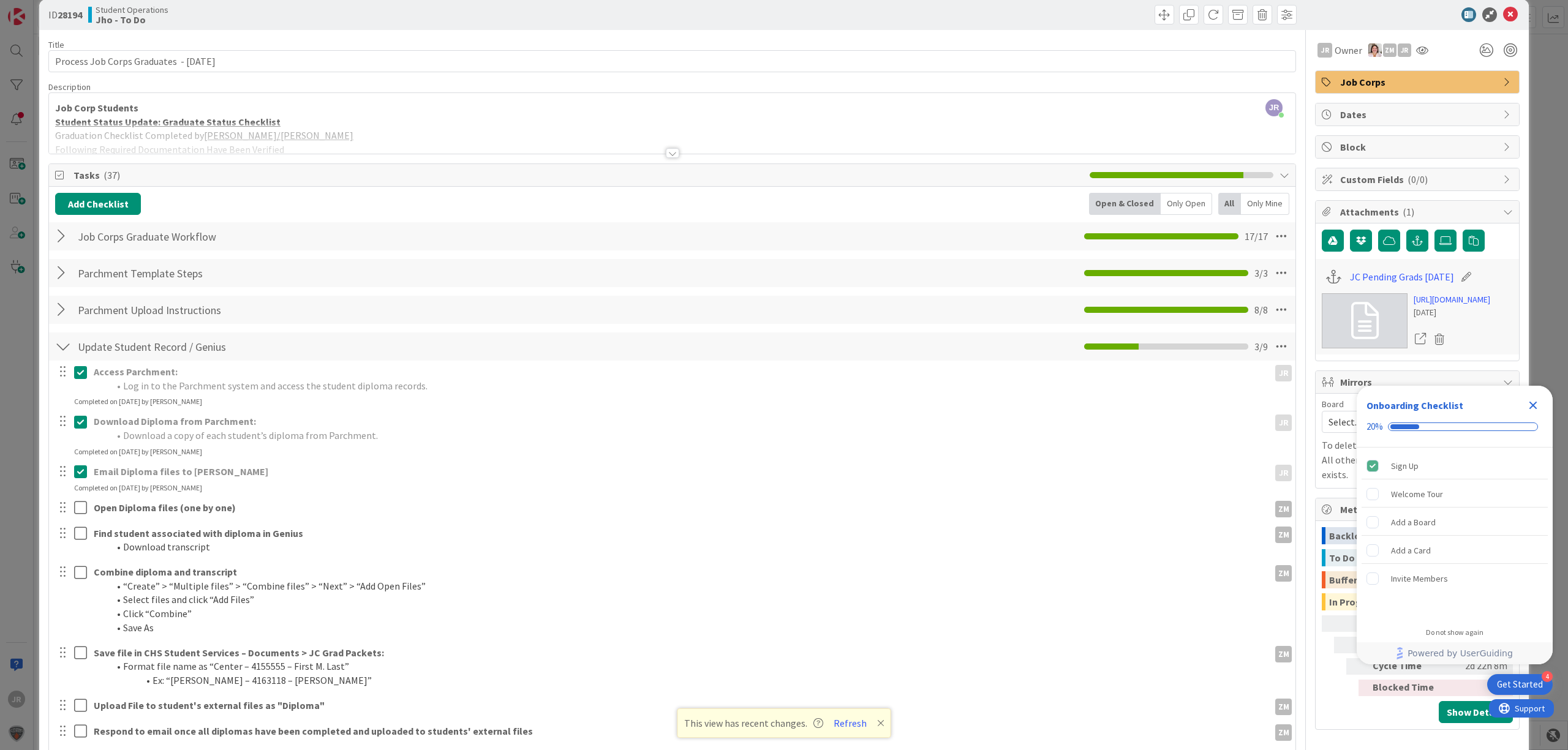
scroll to position [0, 0]
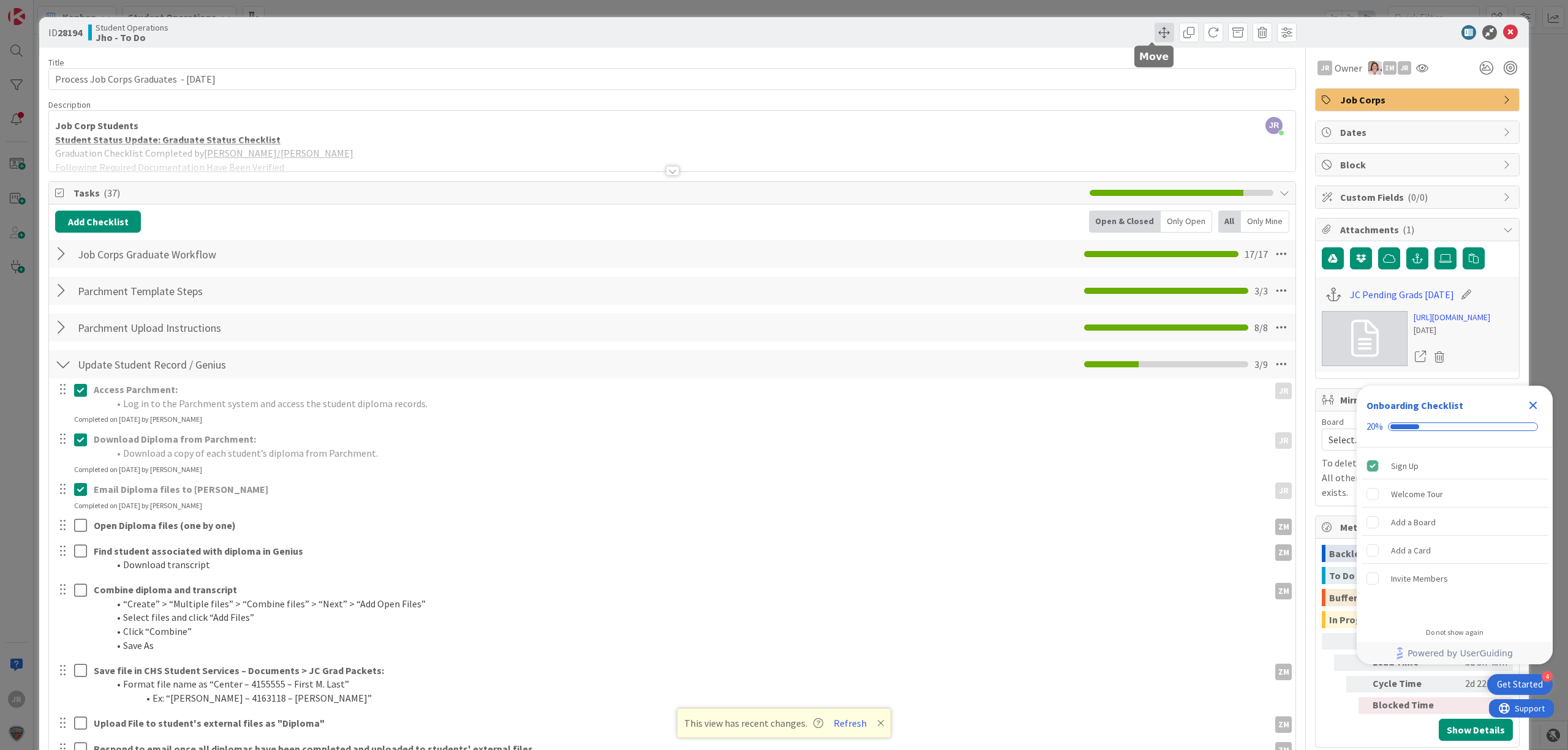
click at [1154, 28] on span at bounding box center [1163, 32] width 19 height 19
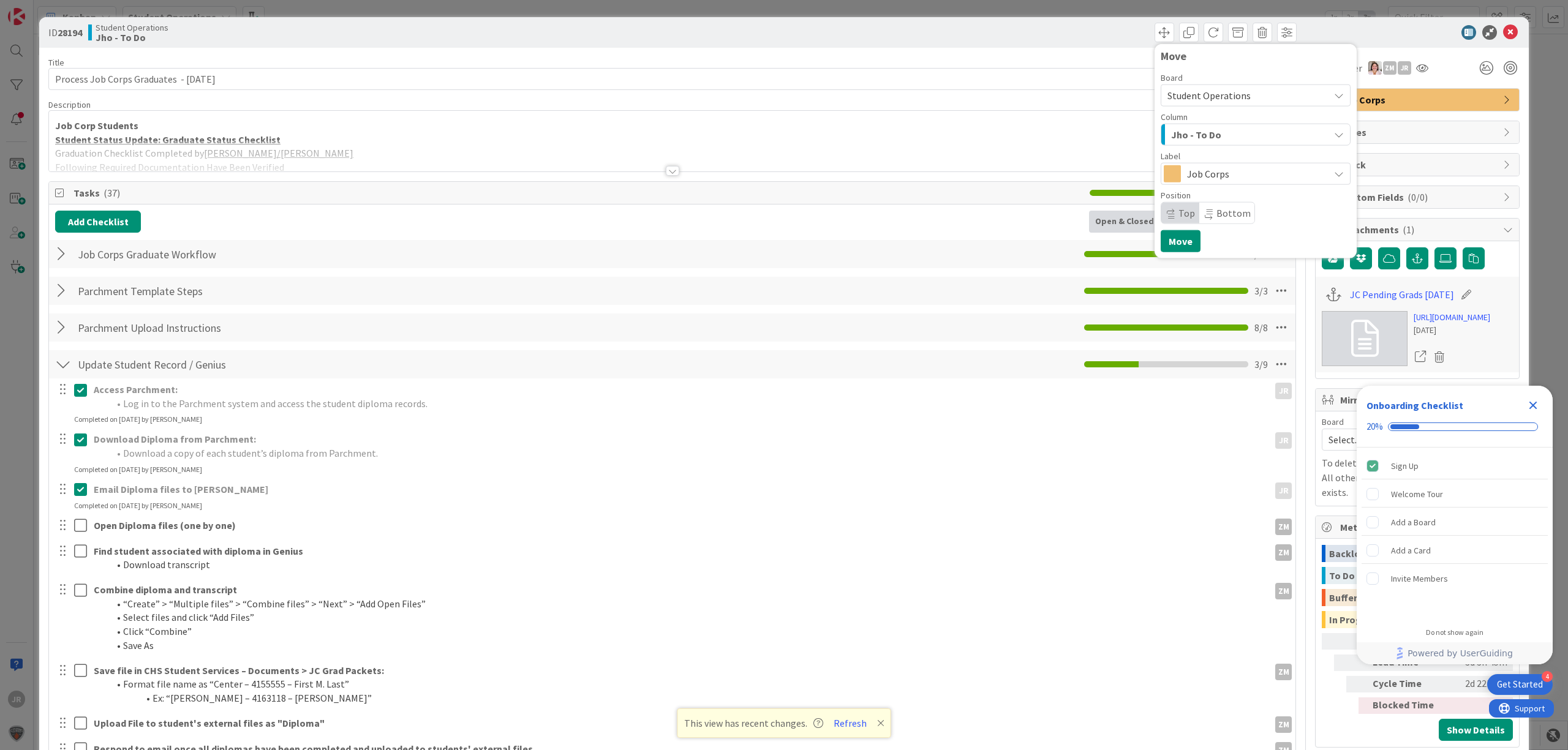
click at [1184, 137] on span "Jho - To Do" at bounding box center [1196, 135] width 50 height 16
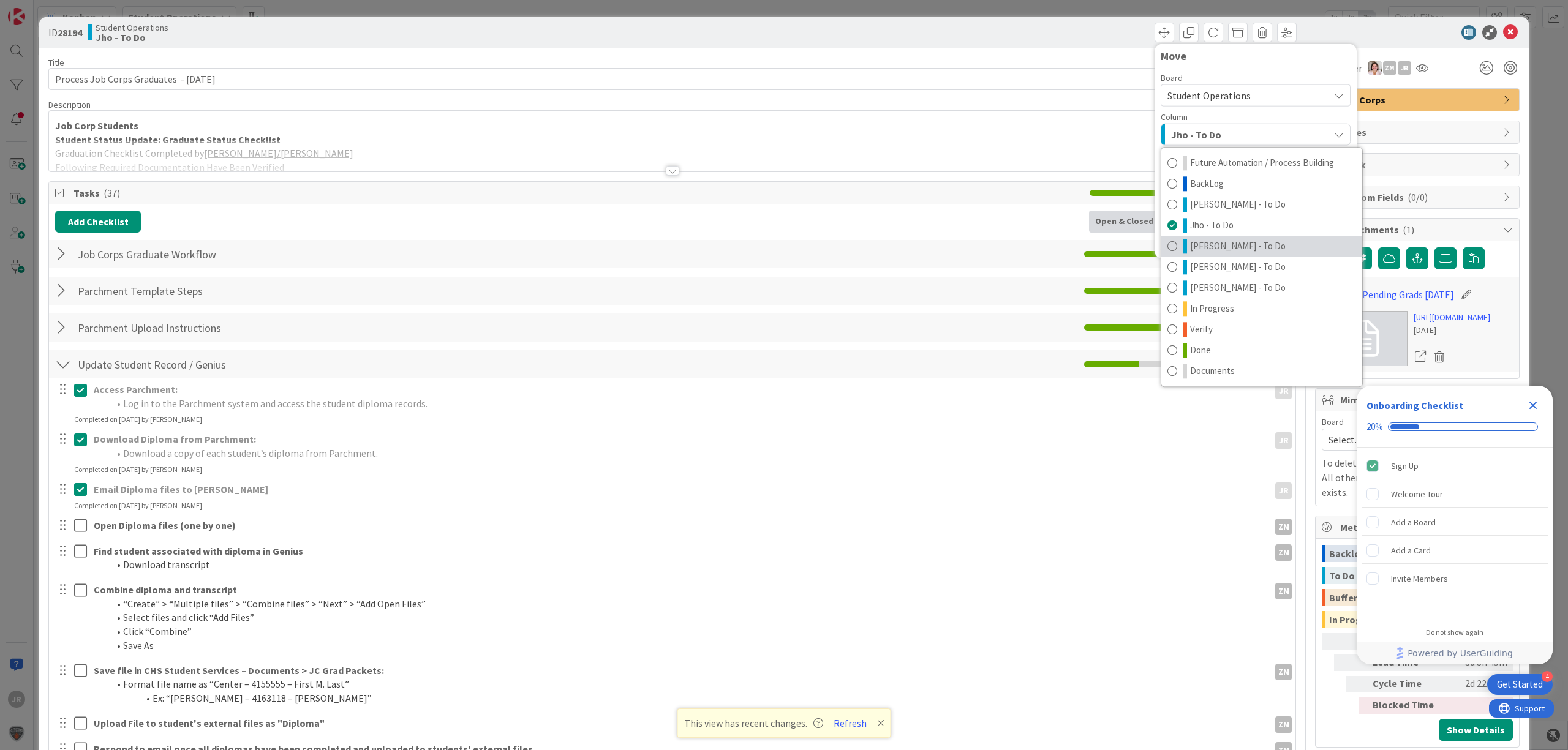
click at [1214, 238] on link "[PERSON_NAME] - To Do" at bounding box center [1261, 246] width 201 height 21
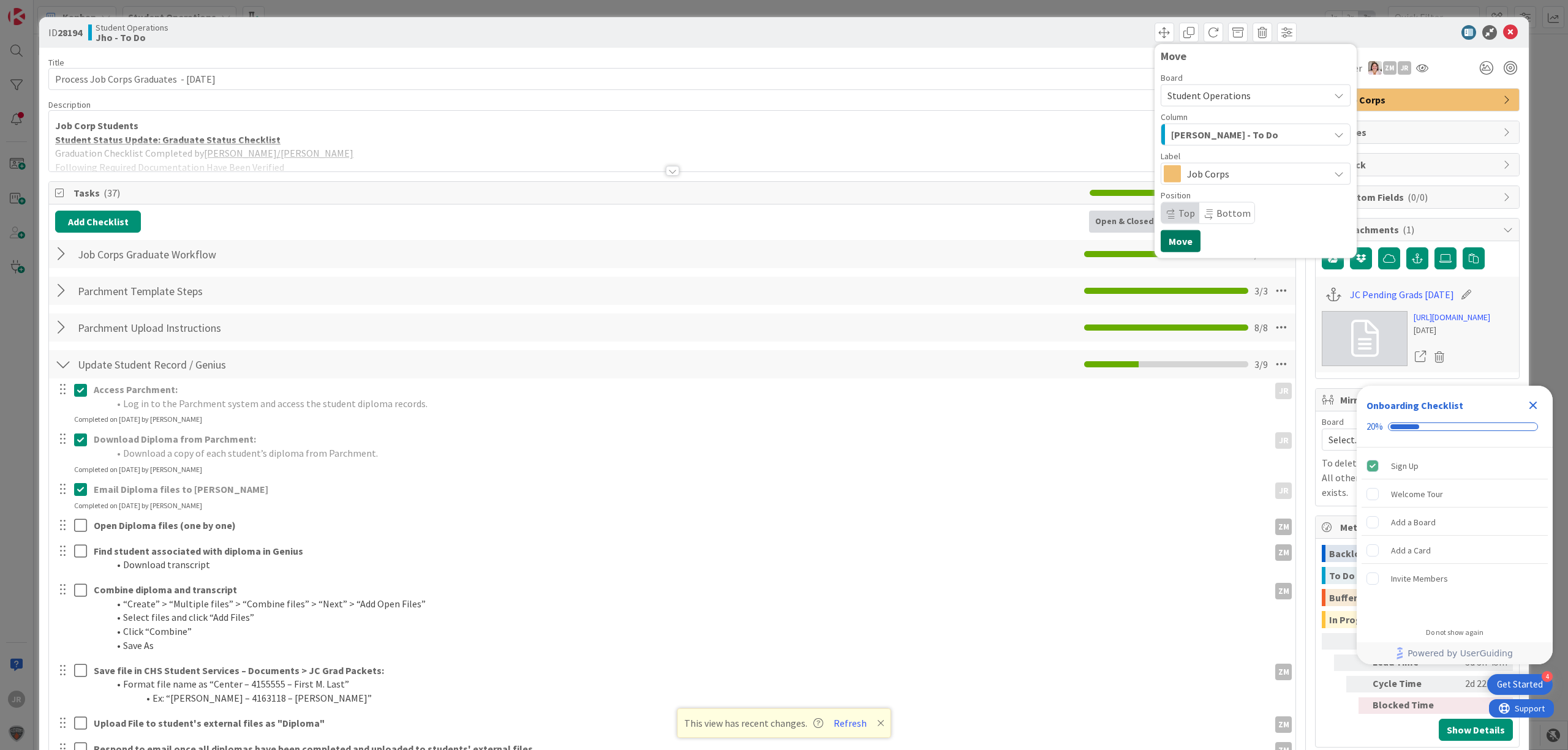
click at [1180, 237] on button "Move" at bounding box center [1180, 241] width 40 height 22
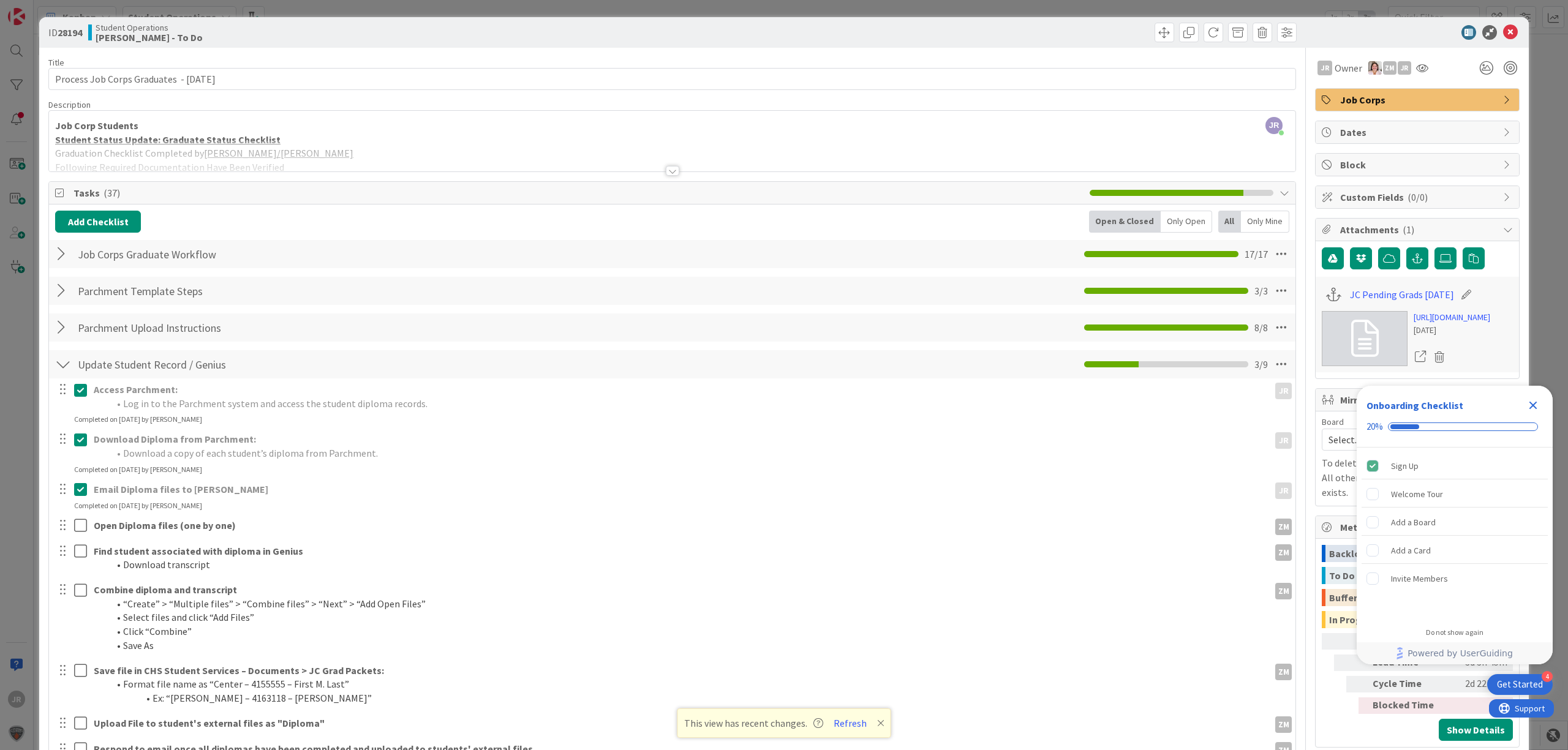
click at [954, 8] on div "ID 28194 Student Operations [PERSON_NAME] - To Do Move Move Title 41 / 128 Proc…" at bounding box center [784, 375] width 1568 height 750
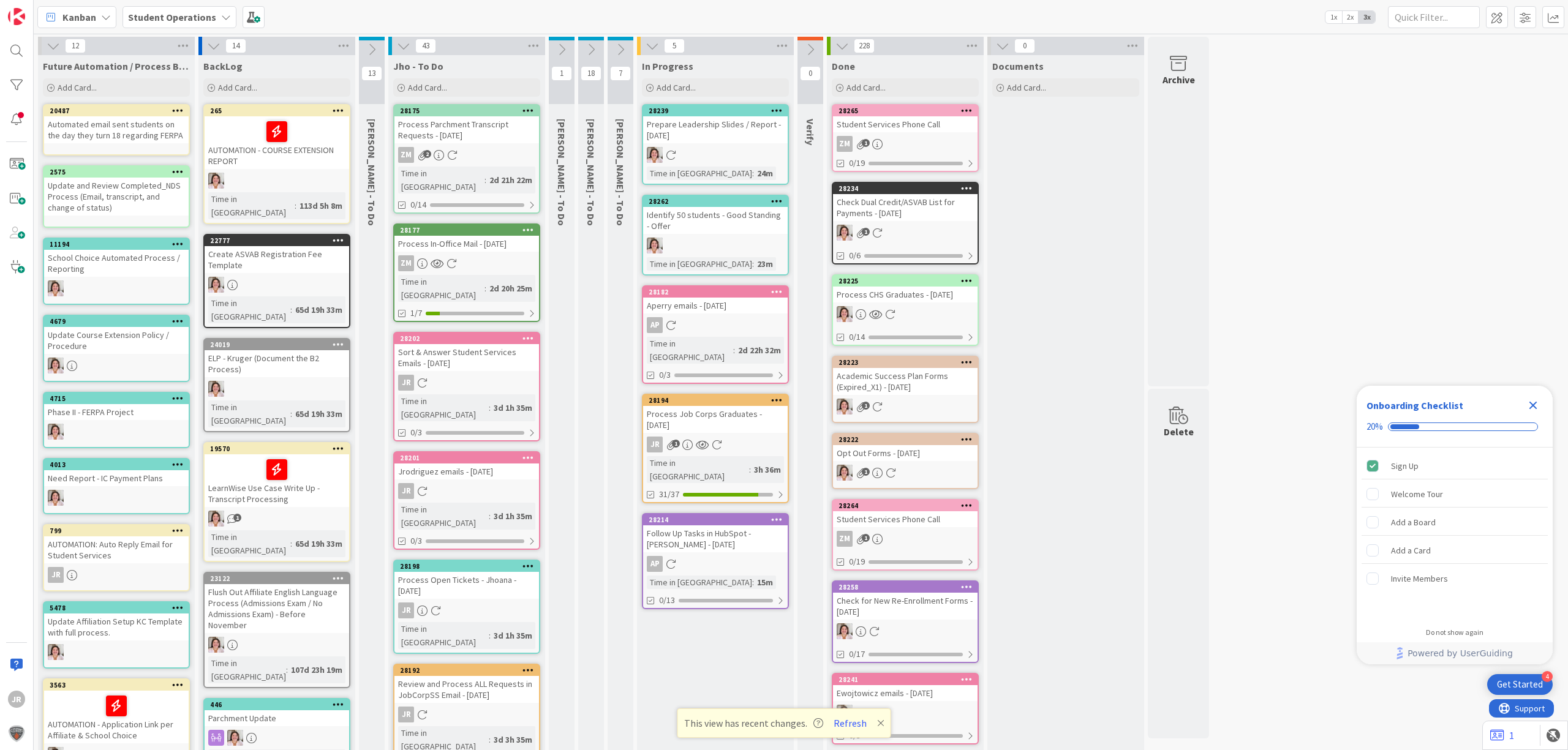
click at [702, 410] on div "Process Job Corps Graduates - [DATE]" at bounding box center [716, 419] width 145 height 27
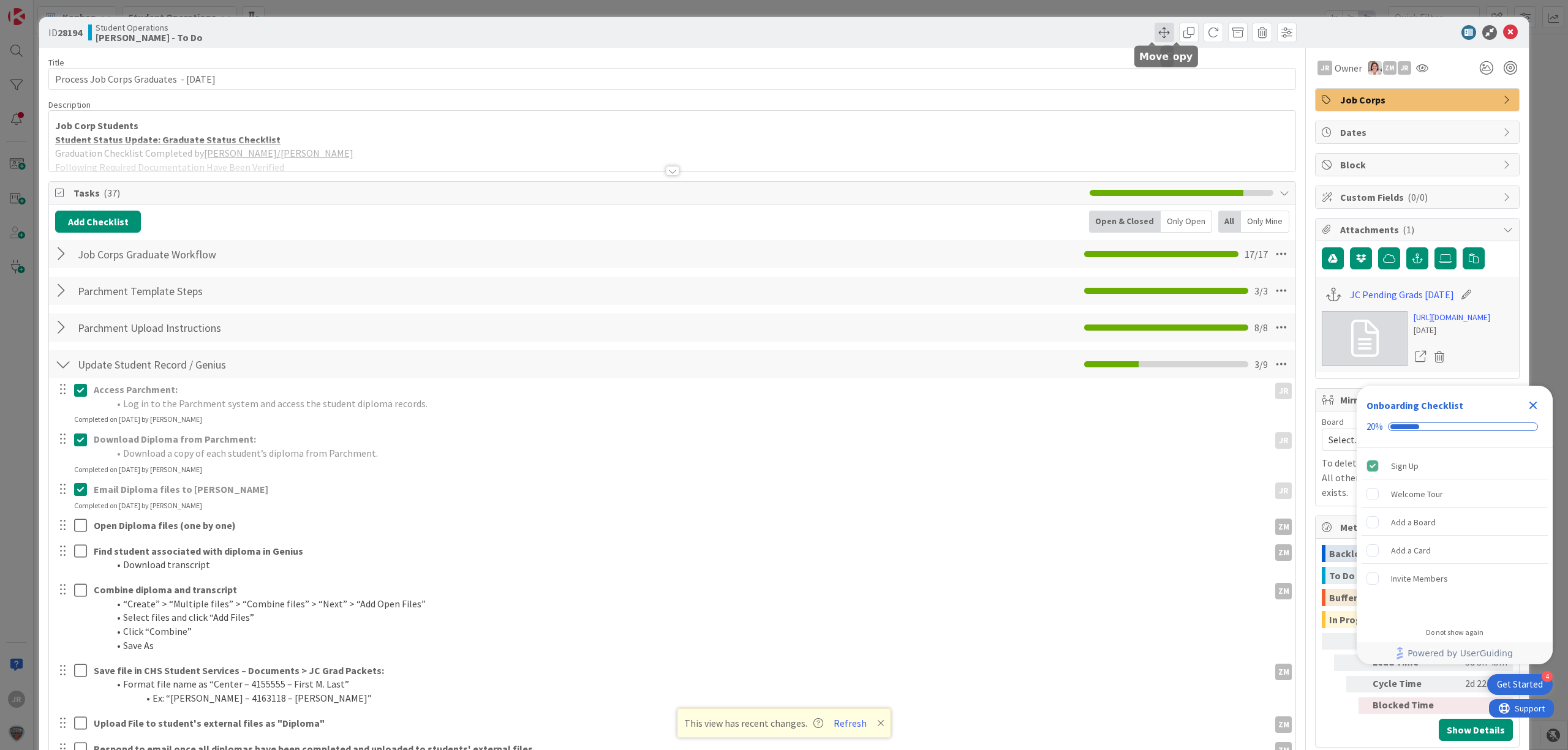
click at [1154, 32] on span at bounding box center [1163, 32] width 19 height 19
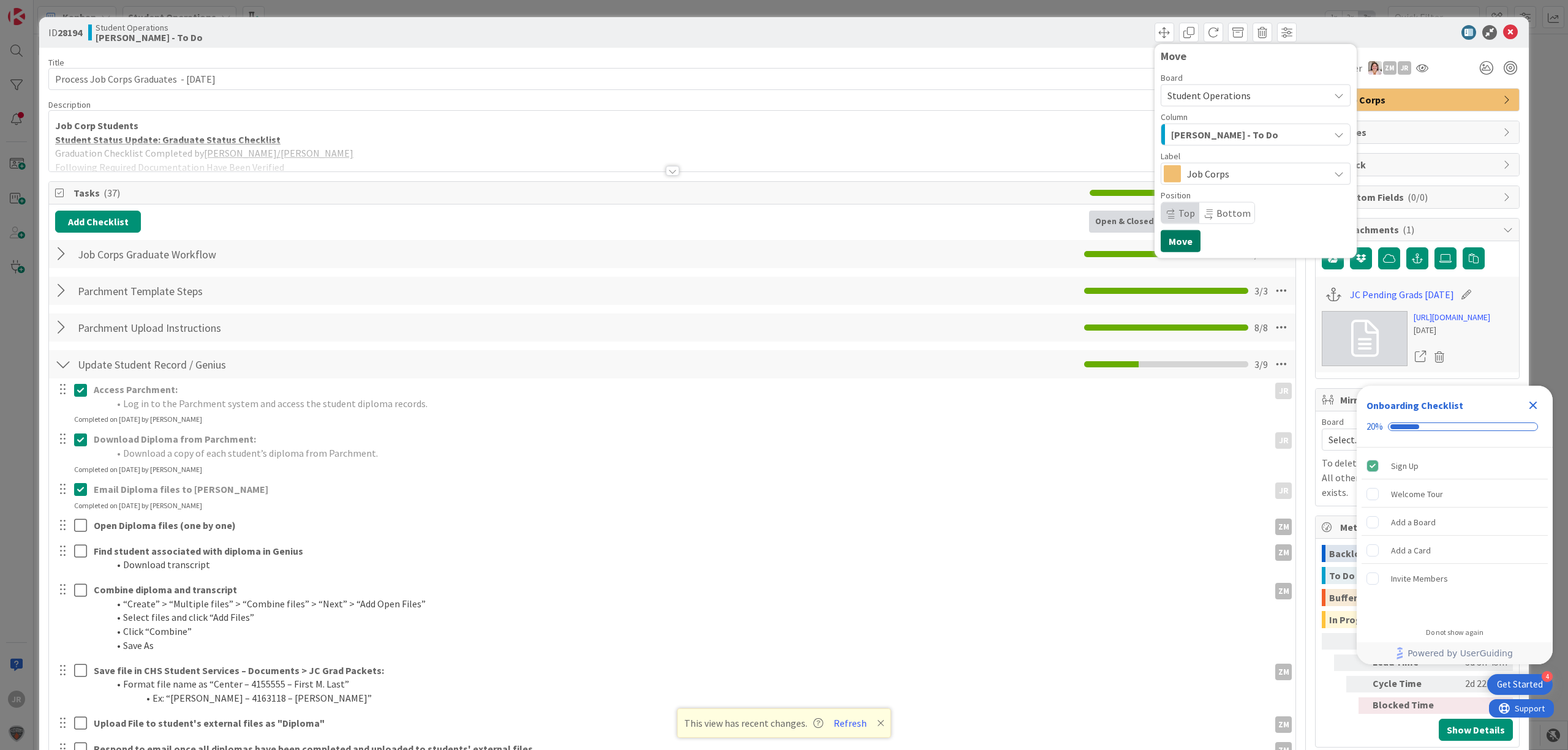
click at [1163, 236] on button "Move" at bounding box center [1180, 241] width 40 height 22
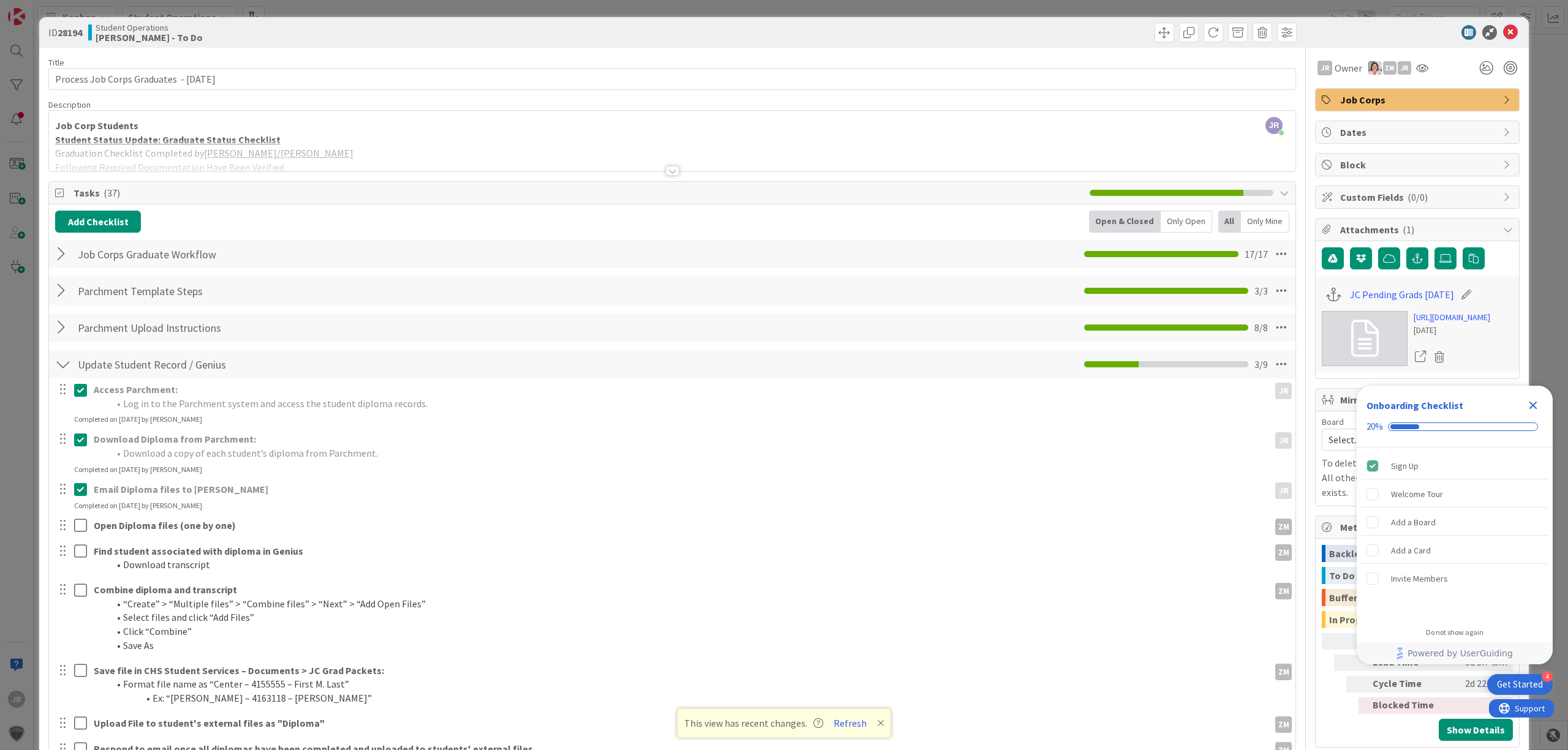
click at [804, 8] on div "ID 28194 Student Operations [PERSON_NAME] - To Do Move Move Title 41 / 128 Proc…" at bounding box center [784, 375] width 1568 height 750
